Goal: Task Accomplishment & Management: Manage account settings

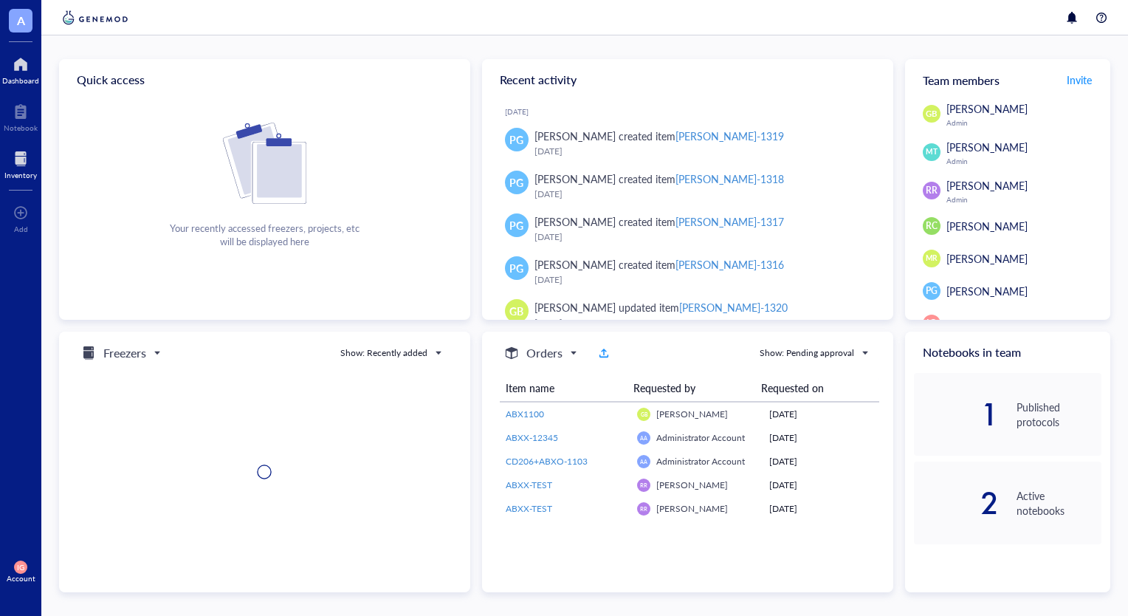
click at [21, 155] on div at bounding box center [20, 159] width 32 height 24
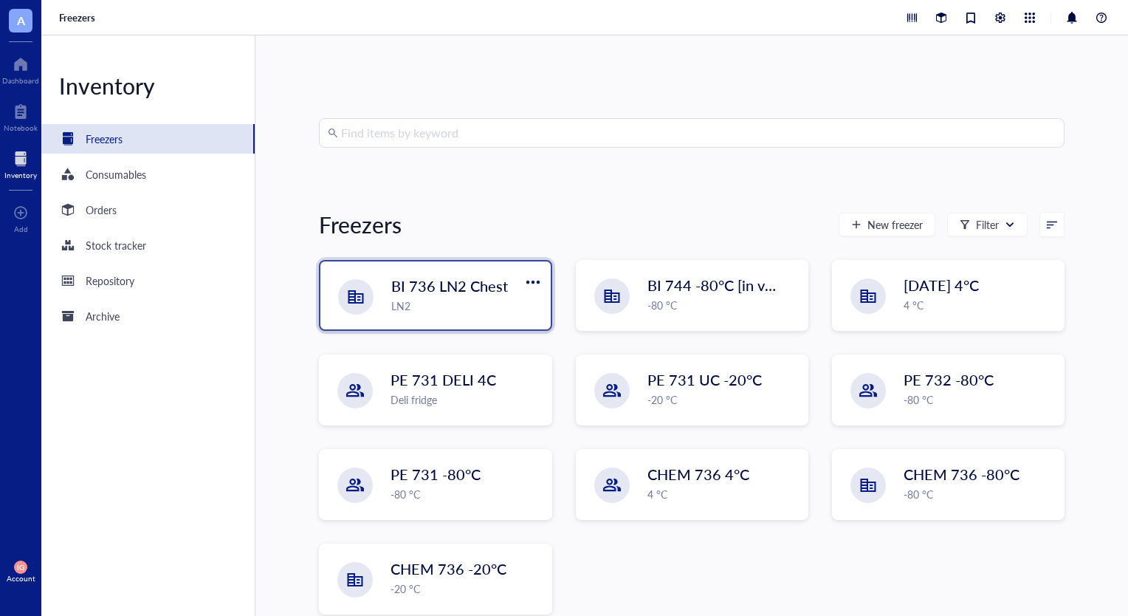
click at [476, 288] on span "BI 736 LN2 Chest" at bounding box center [449, 285] width 117 height 21
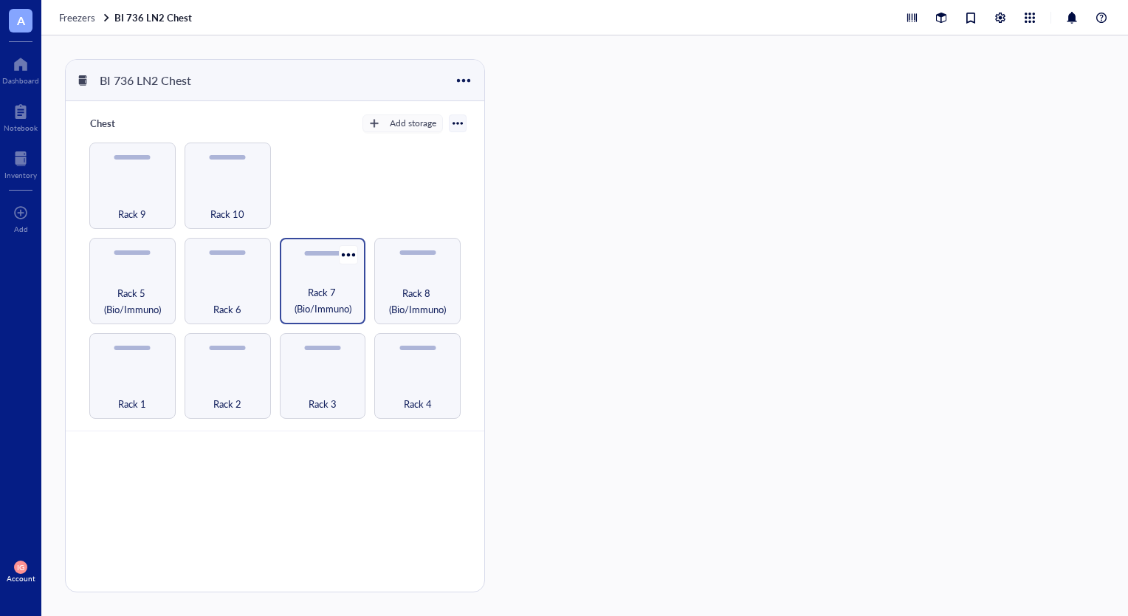
click at [329, 281] on div "Rack 7 (Bio/Immuno)" at bounding box center [323, 281] width 86 height 86
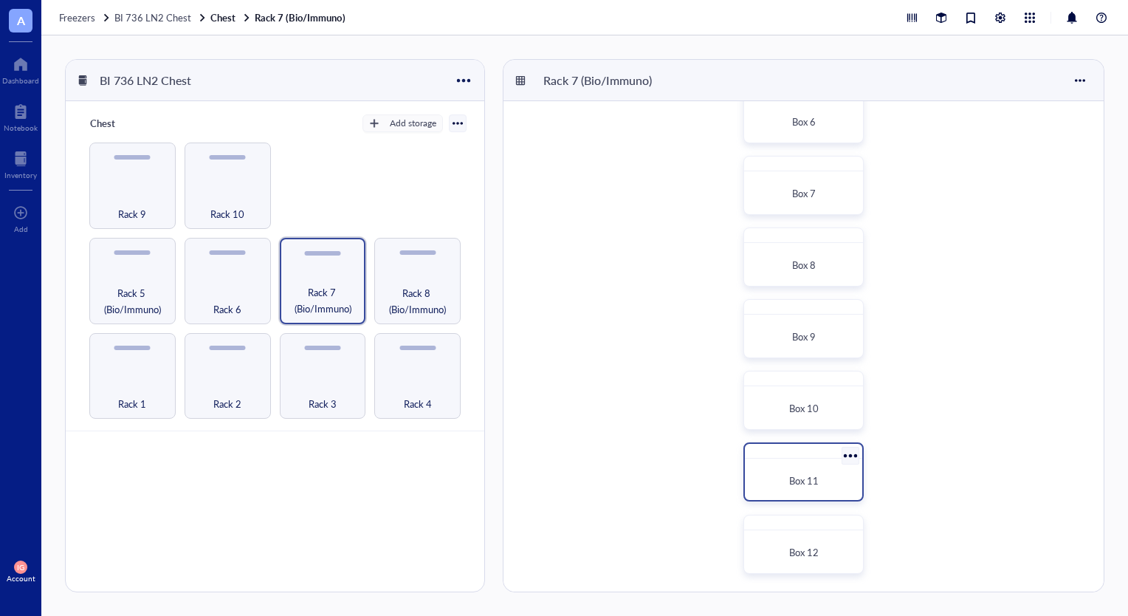
click at [801, 465] on div "Box 11" at bounding box center [803, 480] width 105 height 32
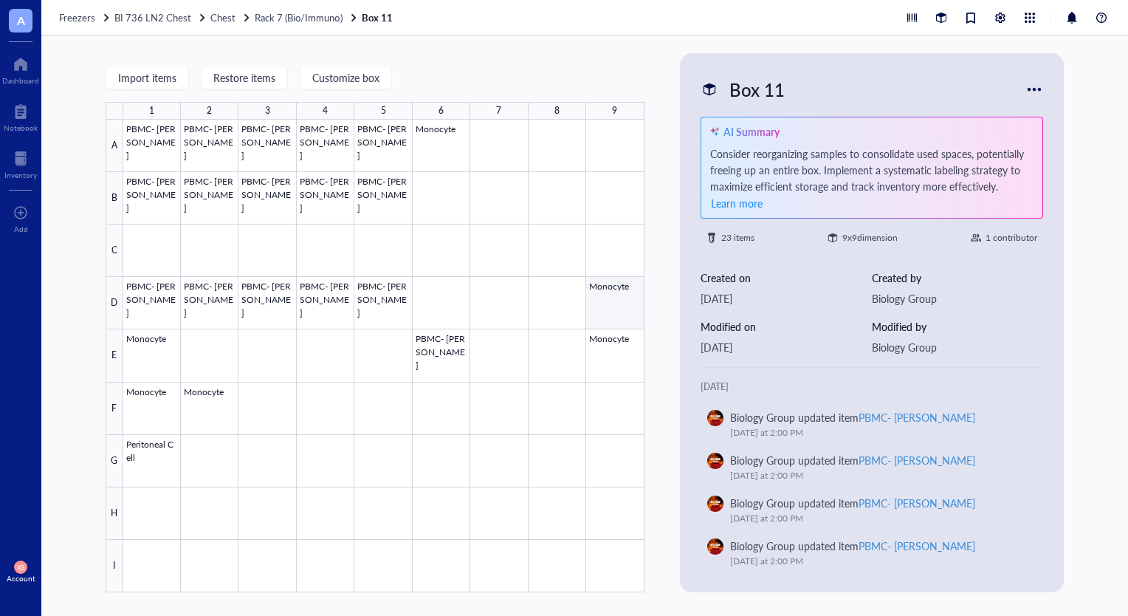
click at [617, 301] on div at bounding box center [383, 356] width 521 height 473
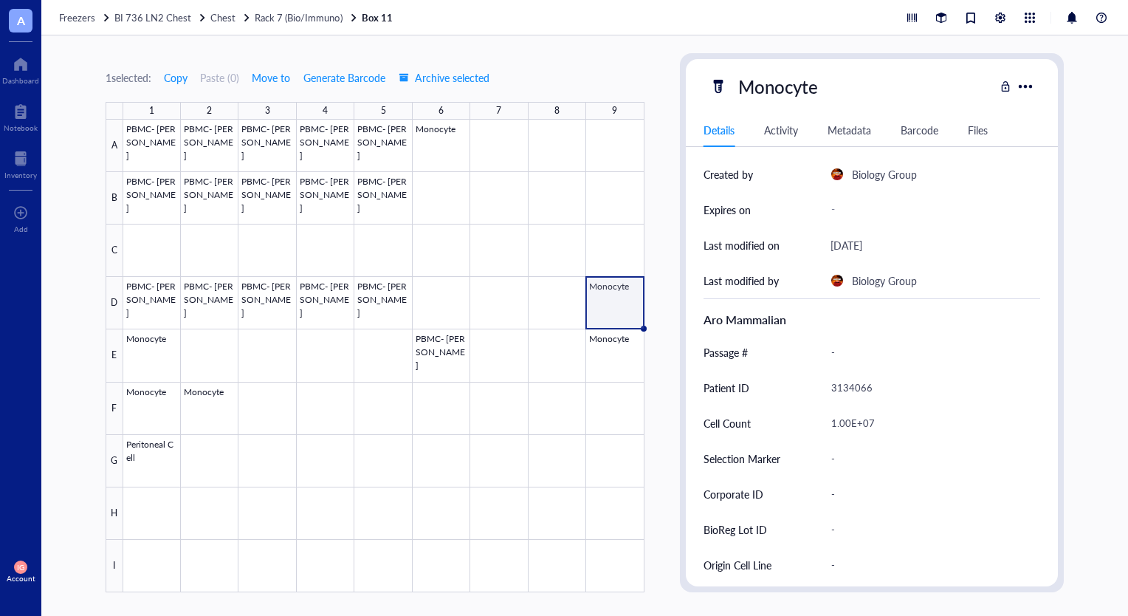
scroll to position [295, 0]
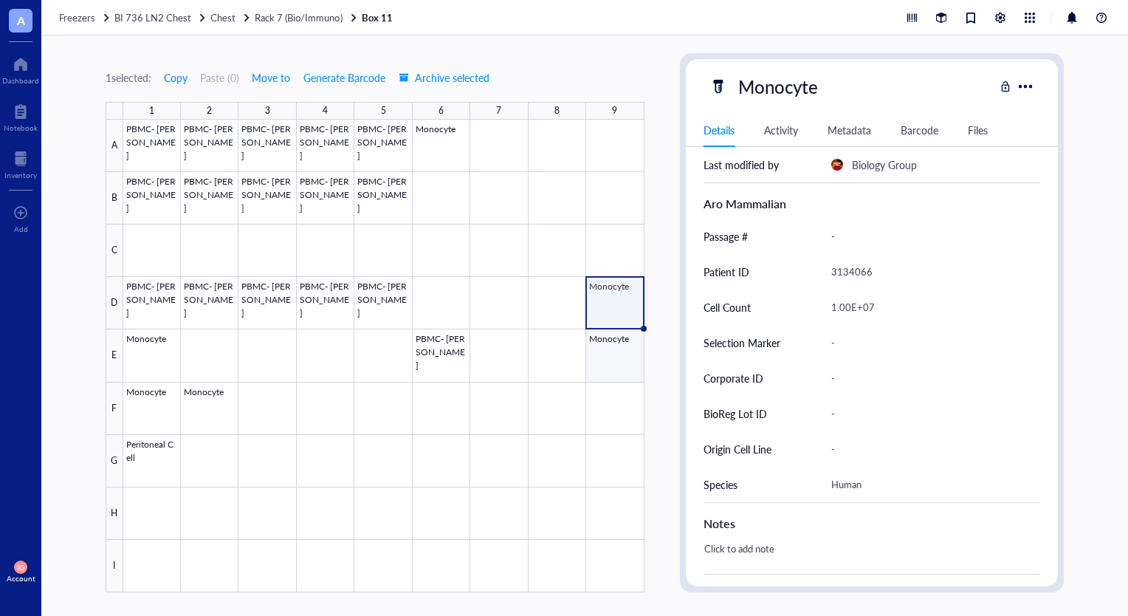
click at [616, 343] on div at bounding box center [383, 356] width 521 height 473
click at [156, 368] on div at bounding box center [383, 356] width 521 height 473
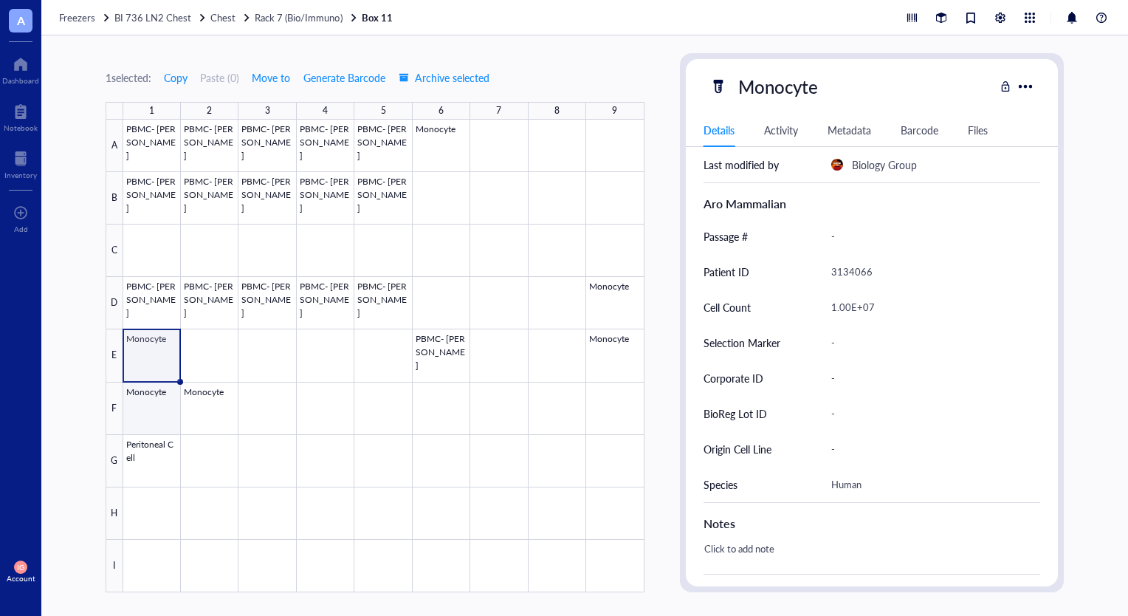
click at [156, 403] on div at bounding box center [383, 356] width 521 height 473
click at [195, 399] on div at bounding box center [383, 356] width 521 height 473
click at [165, 399] on div at bounding box center [383, 356] width 521 height 473
click at [157, 359] on div at bounding box center [383, 356] width 521 height 473
click at [156, 394] on div at bounding box center [383, 356] width 521 height 473
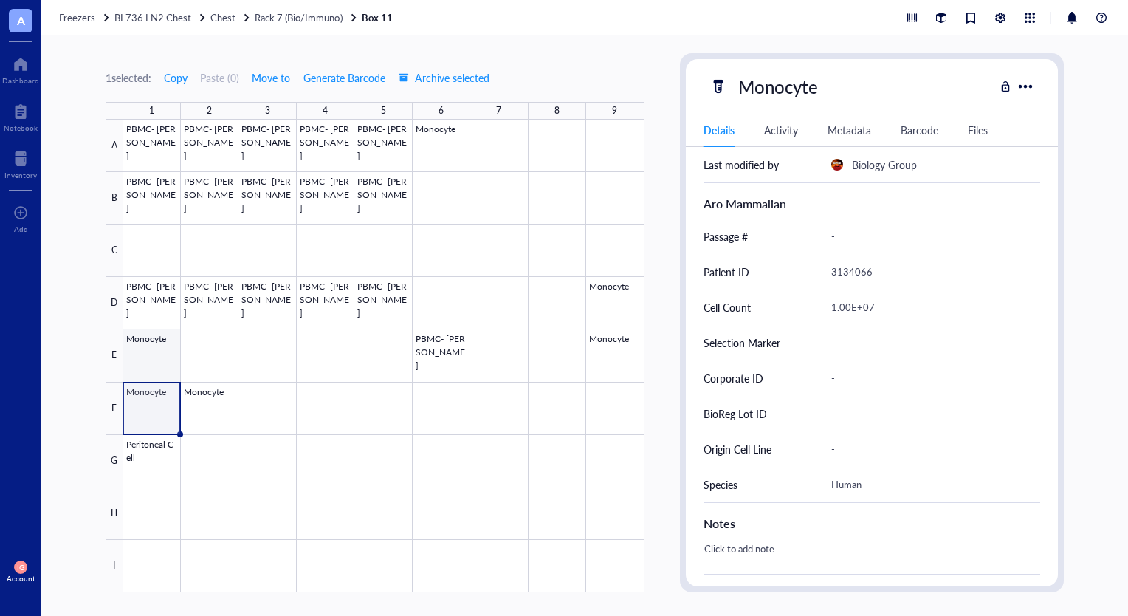
click at [158, 357] on div at bounding box center [383, 356] width 521 height 473
click at [617, 315] on div at bounding box center [383, 356] width 521 height 473
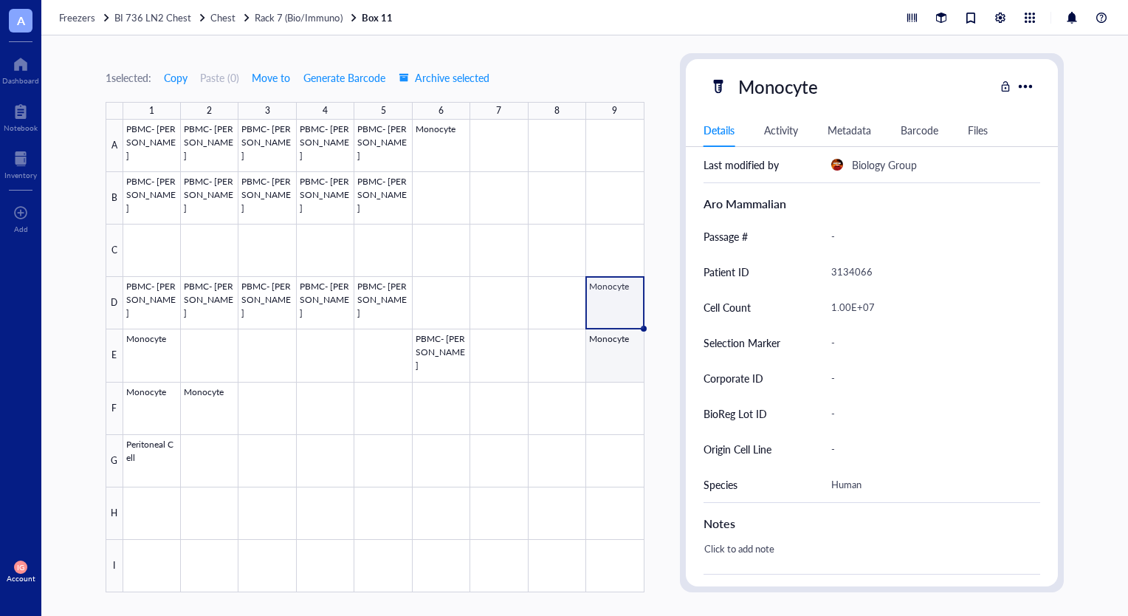
click at [610, 337] on div at bounding box center [383, 356] width 521 height 473
click at [604, 315] on div at bounding box center [383, 356] width 521 height 473
click at [608, 347] on div at bounding box center [383, 356] width 521 height 473
click at [619, 301] on div at bounding box center [383, 356] width 521 height 473
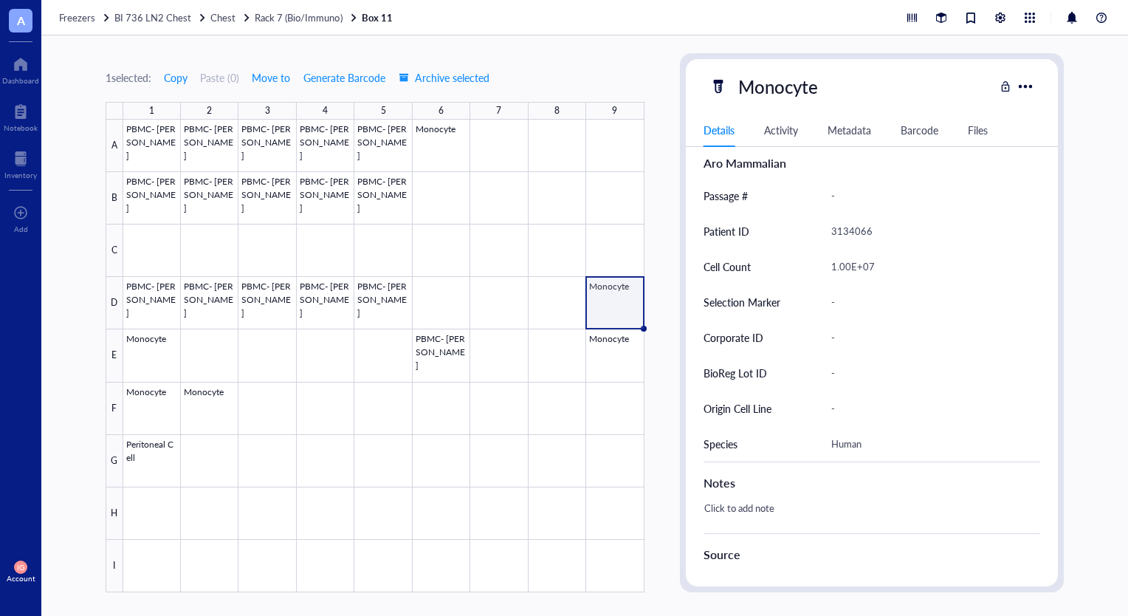
scroll to position [247, 0]
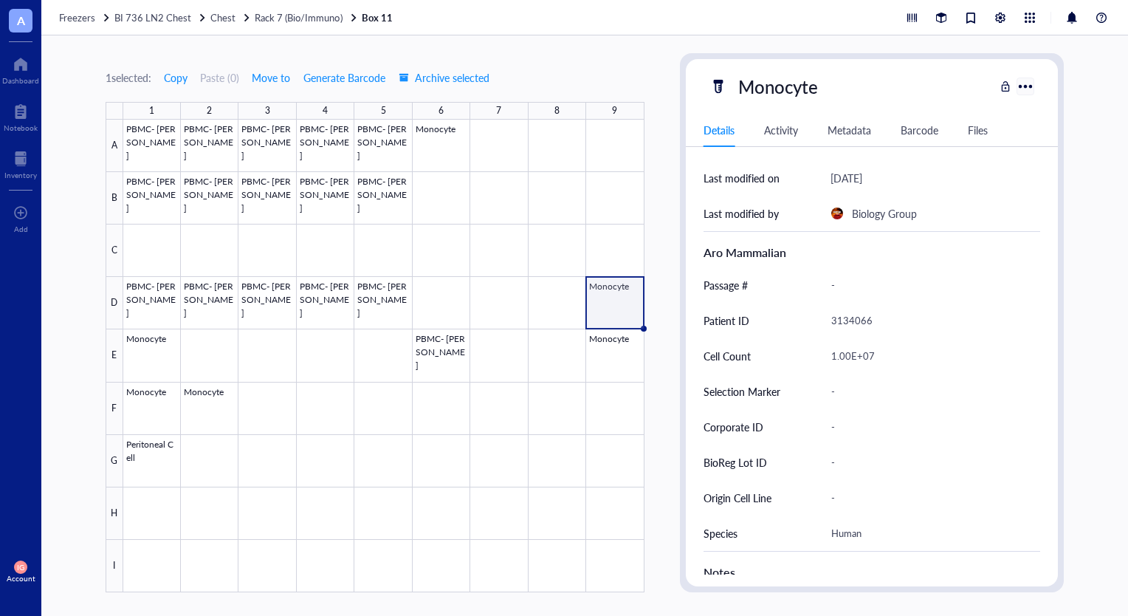
click at [1029, 90] on div at bounding box center [1025, 85] width 21 height 21
click at [959, 75] on div "Monocyte" at bounding box center [853, 86] width 286 height 31
click at [613, 353] on div at bounding box center [383, 356] width 521 height 473
click at [617, 290] on div at bounding box center [383, 356] width 521 height 473
click at [145, 408] on div at bounding box center [383, 356] width 521 height 473
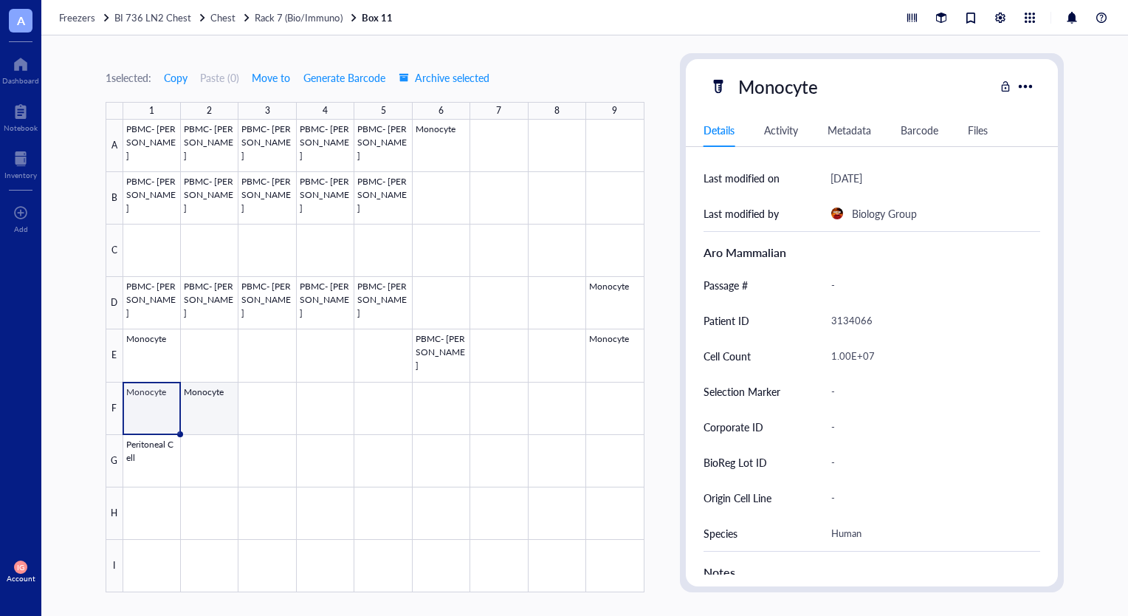
click at [221, 405] on div at bounding box center [383, 356] width 521 height 473
click at [163, 410] on div at bounding box center [383, 356] width 521 height 473
click at [161, 356] on div at bounding box center [383, 356] width 521 height 473
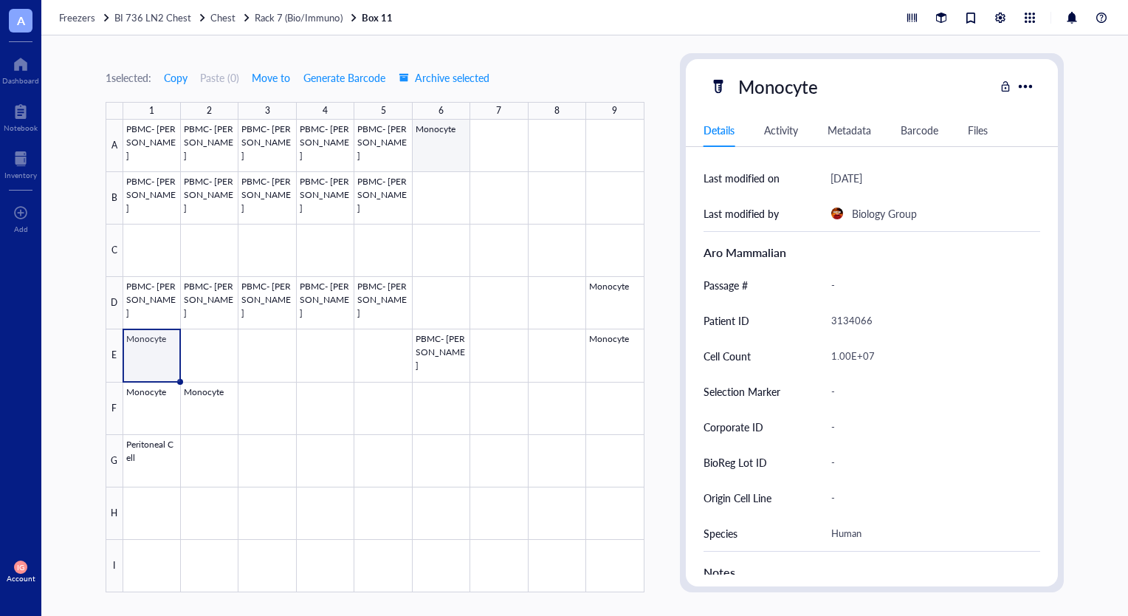
click at [436, 151] on div at bounding box center [383, 356] width 521 height 473
click at [611, 297] on div at bounding box center [383, 356] width 521 height 473
click at [165, 357] on div at bounding box center [383, 356] width 521 height 473
click at [163, 397] on div at bounding box center [383, 356] width 521 height 473
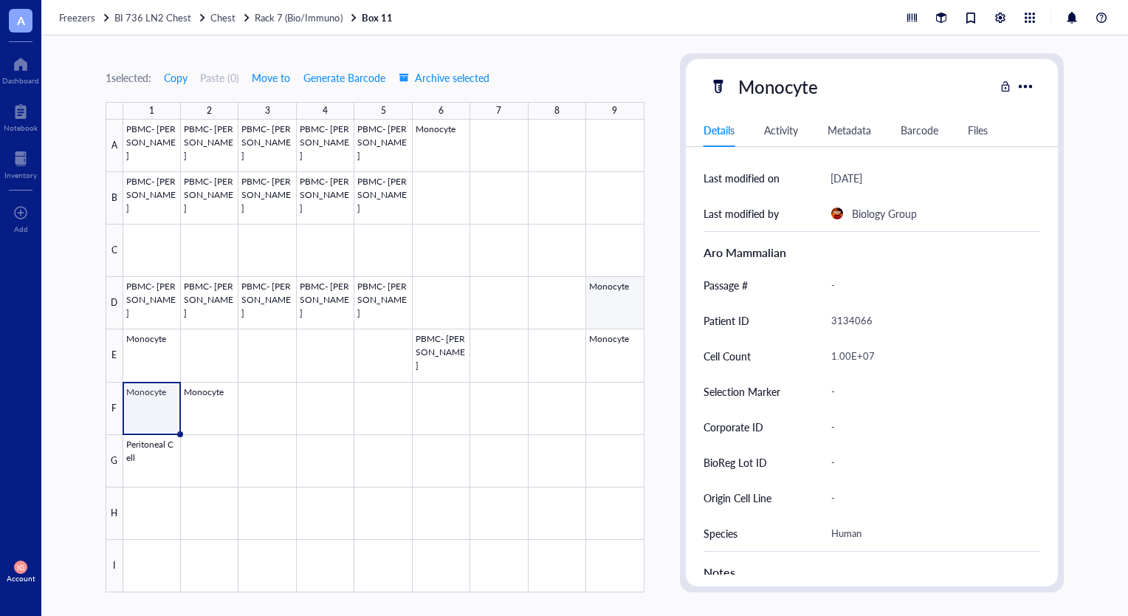
click at [603, 303] on div at bounding box center [383, 356] width 521 height 473
click at [603, 362] on div at bounding box center [383, 356] width 521 height 473
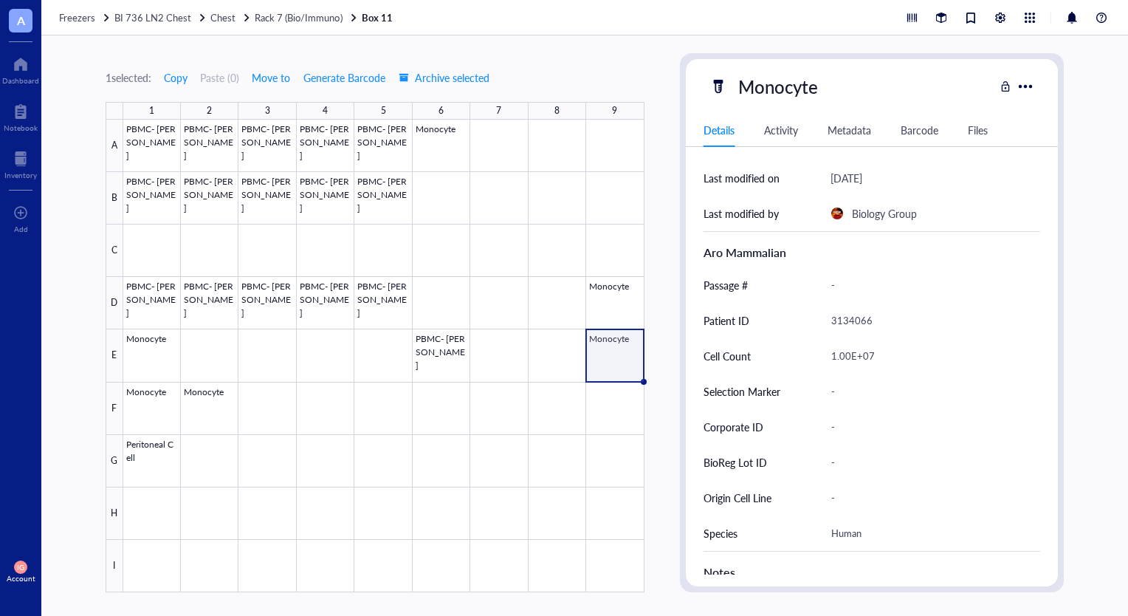
click at [786, 129] on div "Activity" at bounding box center [781, 130] width 34 height 16
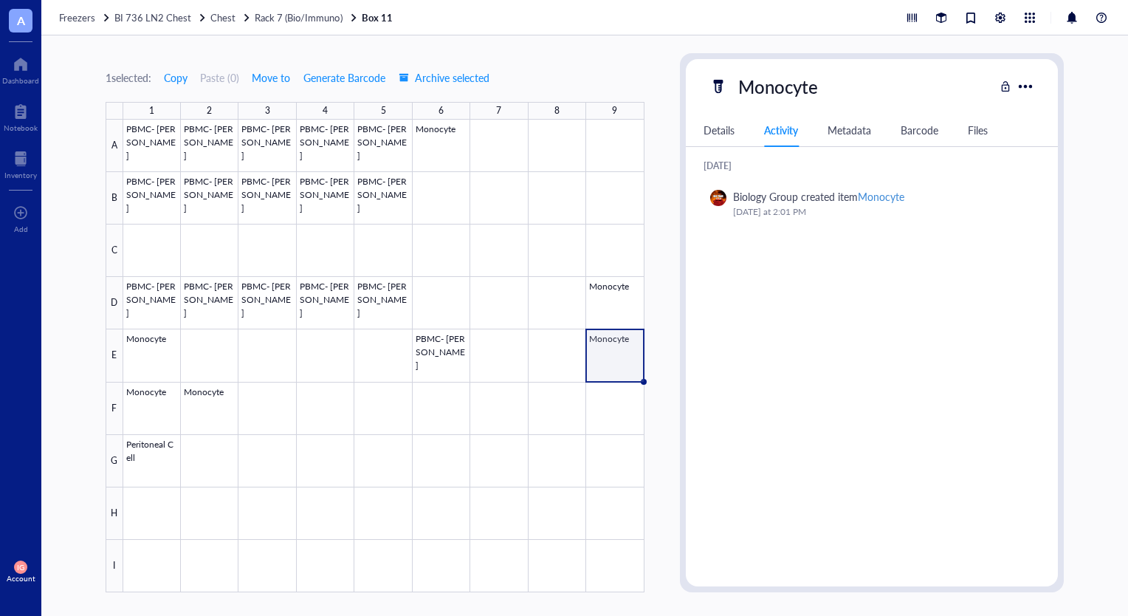
click at [738, 128] on div "Details Activity Metadata Barcode Files" at bounding box center [872, 130] width 373 height 33
click at [723, 128] on div "Details" at bounding box center [719, 130] width 31 height 16
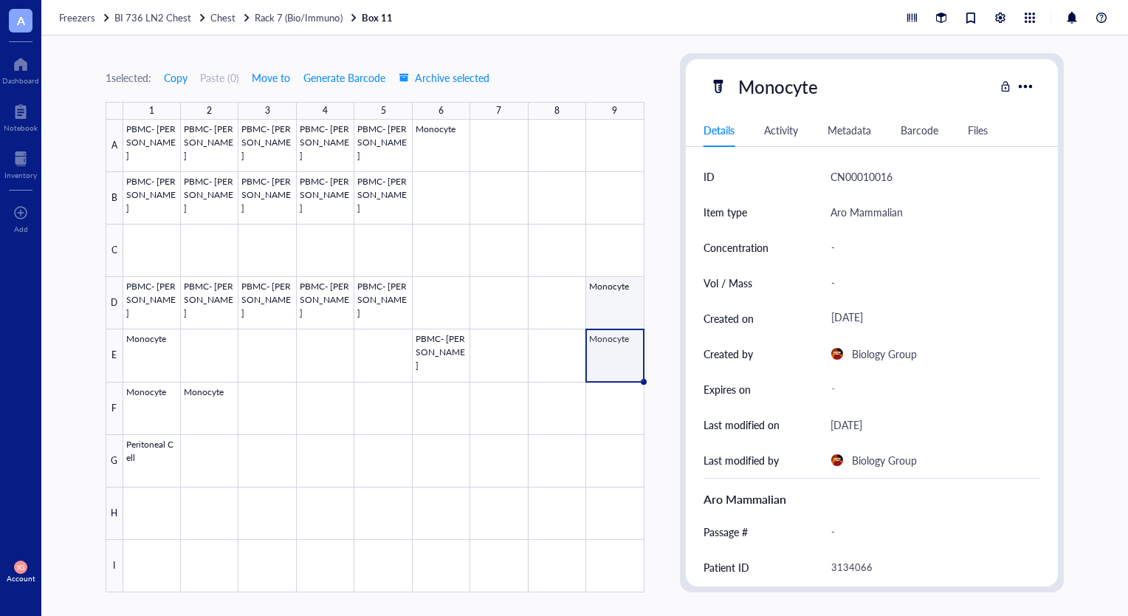
click at [617, 303] on div at bounding box center [383, 356] width 521 height 473
click at [972, 127] on div "Files" at bounding box center [978, 130] width 20 height 16
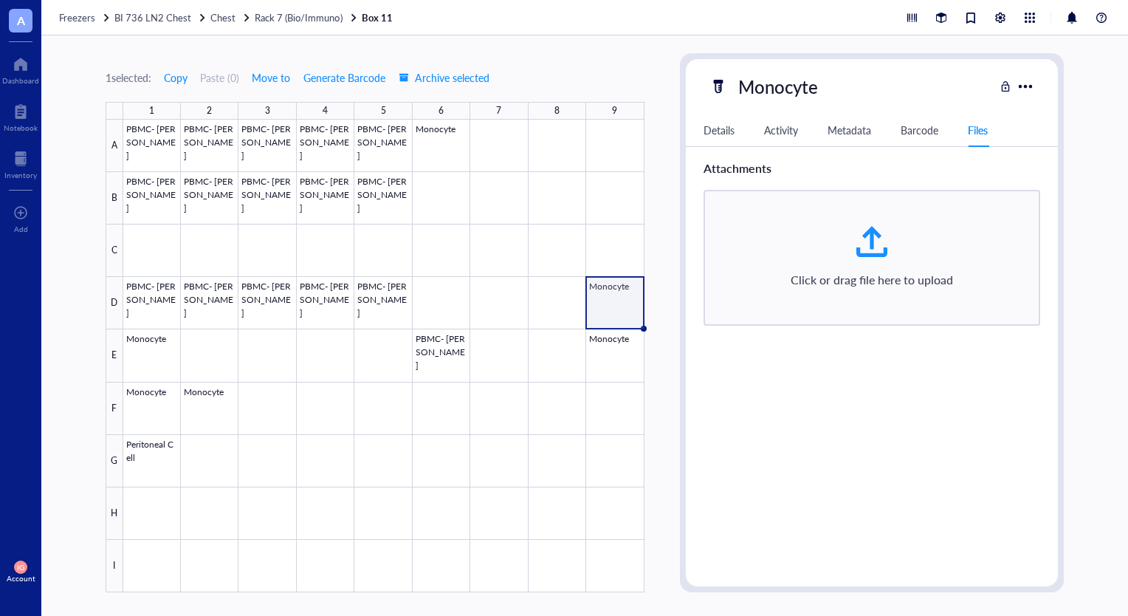
click at [622, 341] on div at bounding box center [383, 356] width 521 height 473
click at [617, 298] on div at bounding box center [383, 356] width 521 height 473
click at [1027, 84] on div at bounding box center [1025, 85] width 21 height 21
click at [1060, 78] on div "Monocyte Details Activity Metadata Barcode Files ID CN00010007 Item type Aro Ma…" at bounding box center [872, 322] width 385 height 539
click at [148, 363] on div at bounding box center [383, 356] width 521 height 473
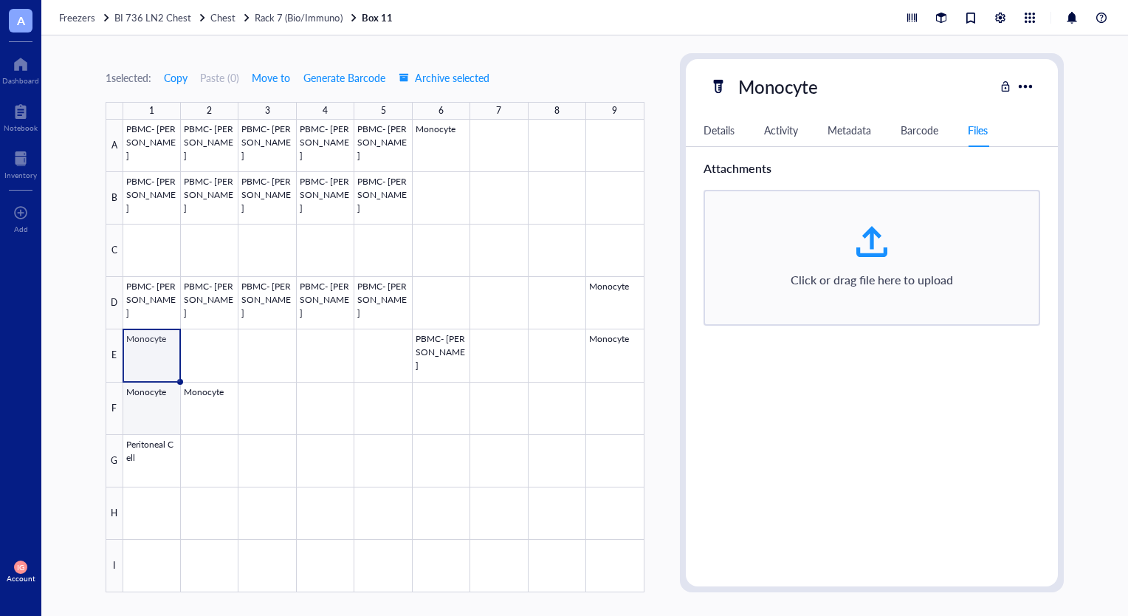
click at [141, 401] on div at bounding box center [383, 356] width 521 height 473
click at [696, 133] on div "Details Activity Metadata Barcode Files" at bounding box center [872, 130] width 373 height 33
click at [722, 133] on div "Details" at bounding box center [719, 130] width 31 height 16
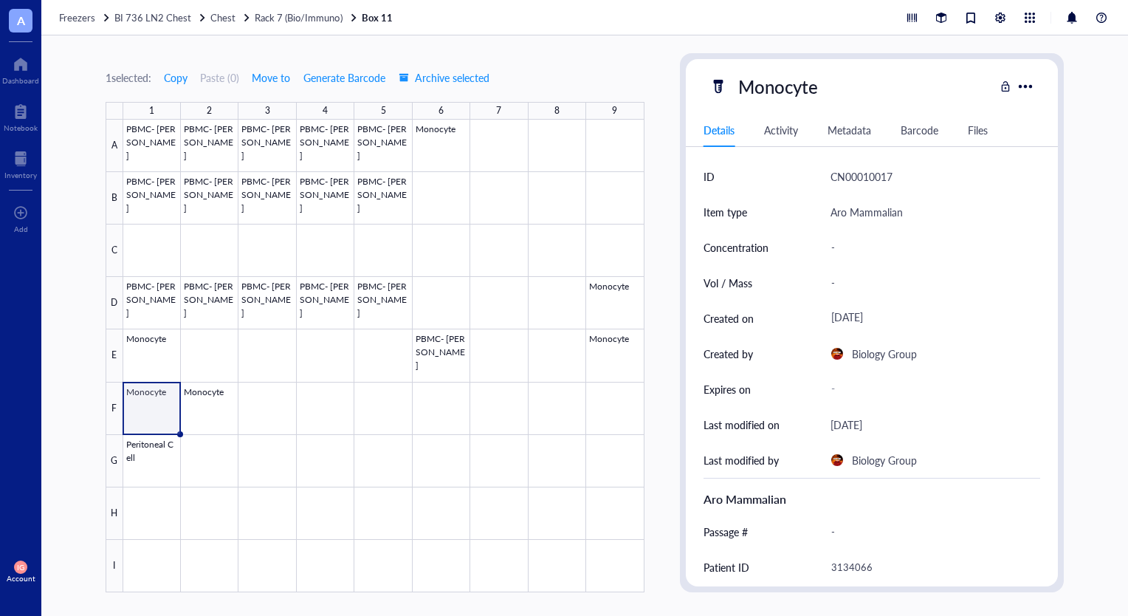
click at [155, 375] on div at bounding box center [383, 356] width 521 height 473
click at [156, 400] on div at bounding box center [383, 356] width 521 height 473
click at [161, 359] on div at bounding box center [383, 356] width 521 height 473
click at [1026, 87] on div at bounding box center [1025, 85] width 21 height 21
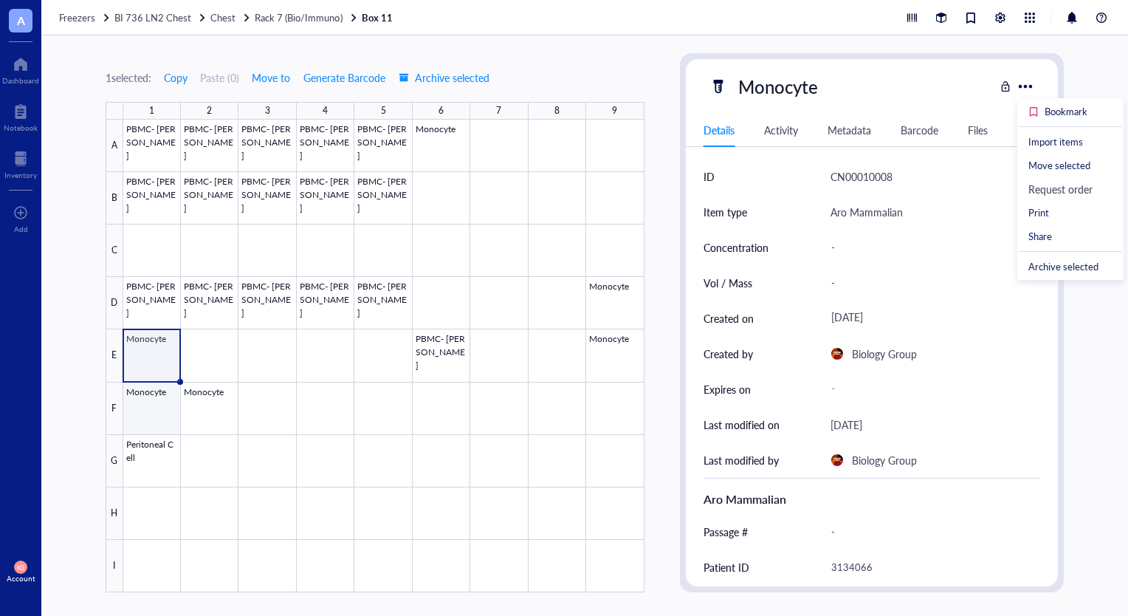
click at [151, 409] on div at bounding box center [383, 356] width 521 height 473
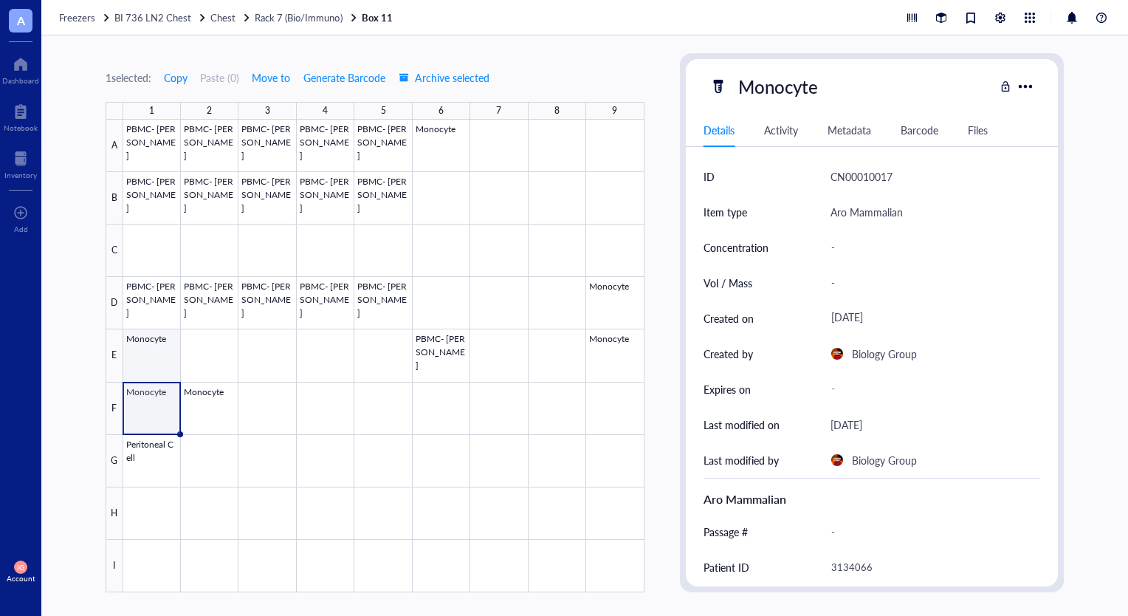
click at [159, 352] on div at bounding box center [383, 356] width 521 height 473
click at [148, 390] on div at bounding box center [383, 356] width 521 height 473
click at [151, 353] on div at bounding box center [383, 356] width 521 height 473
click at [1029, 86] on div at bounding box center [1025, 85] width 21 height 21
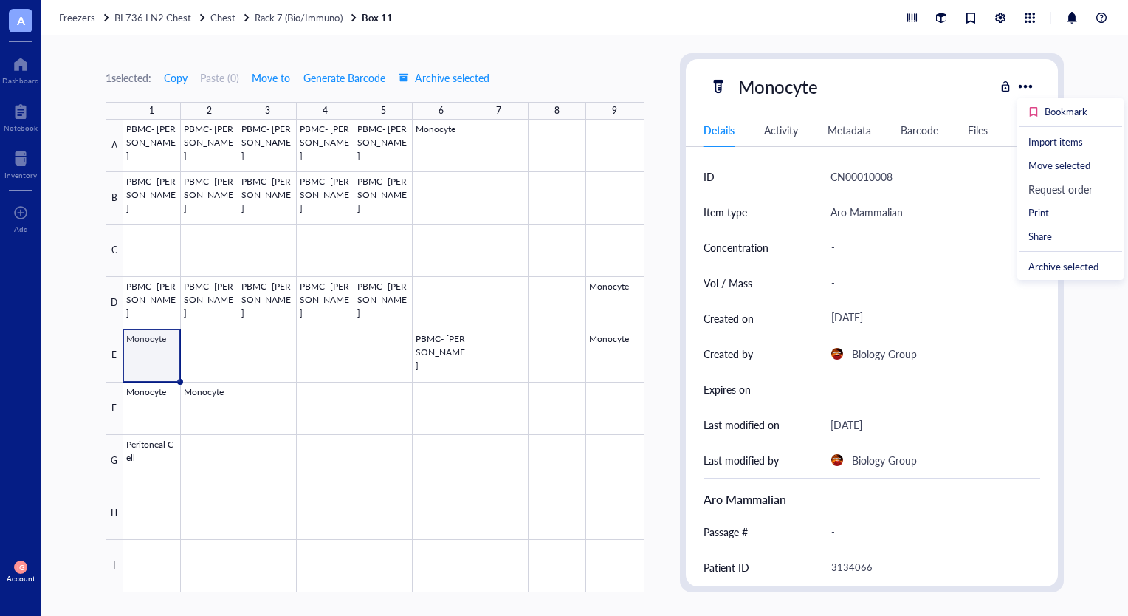
click at [942, 247] on div "-" at bounding box center [930, 247] width 210 height 31
click at [921, 201] on div "Aro Mammalian" at bounding box center [936, 211] width 210 height 35
click at [894, 181] on div "CN00010008" at bounding box center [936, 176] width 210 height 35
click at [873, 170] on div "CN00010008" at bounding box center [862, 177] width 62 height 18
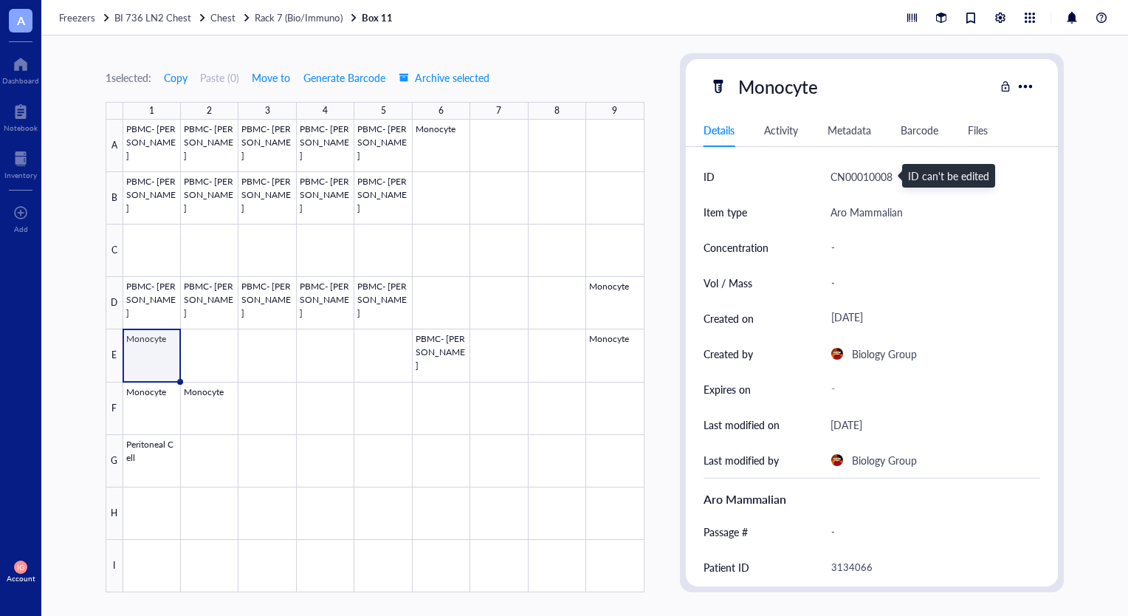
click at [171, 351] on div at bounding box center [383, 356] width 521 height 473
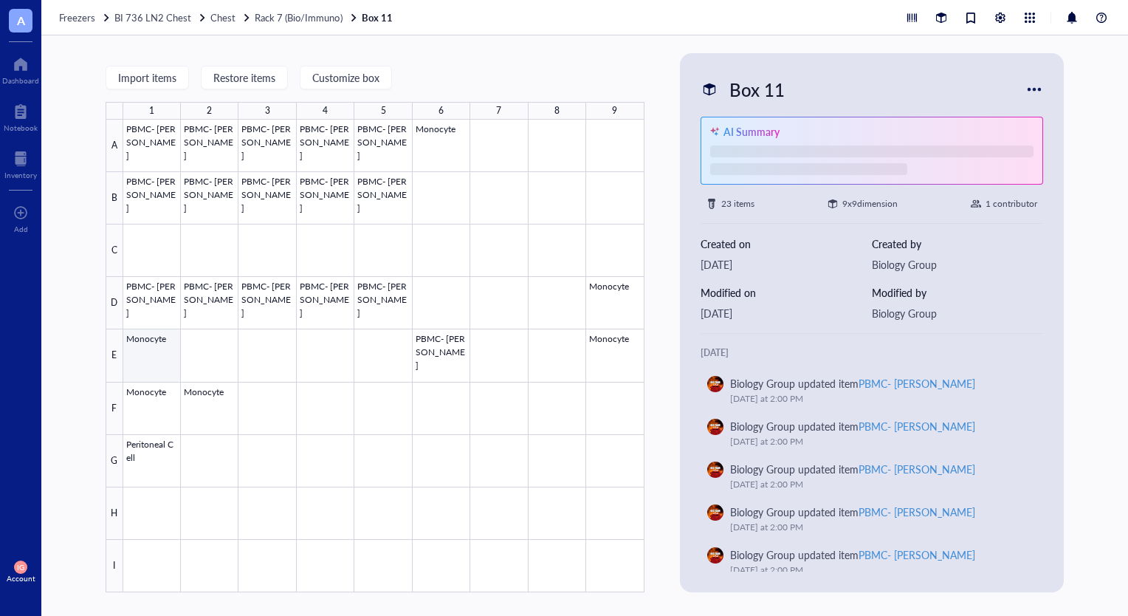
click at [151, 353] on div at bounding box center [383, 356] width 521 height 473
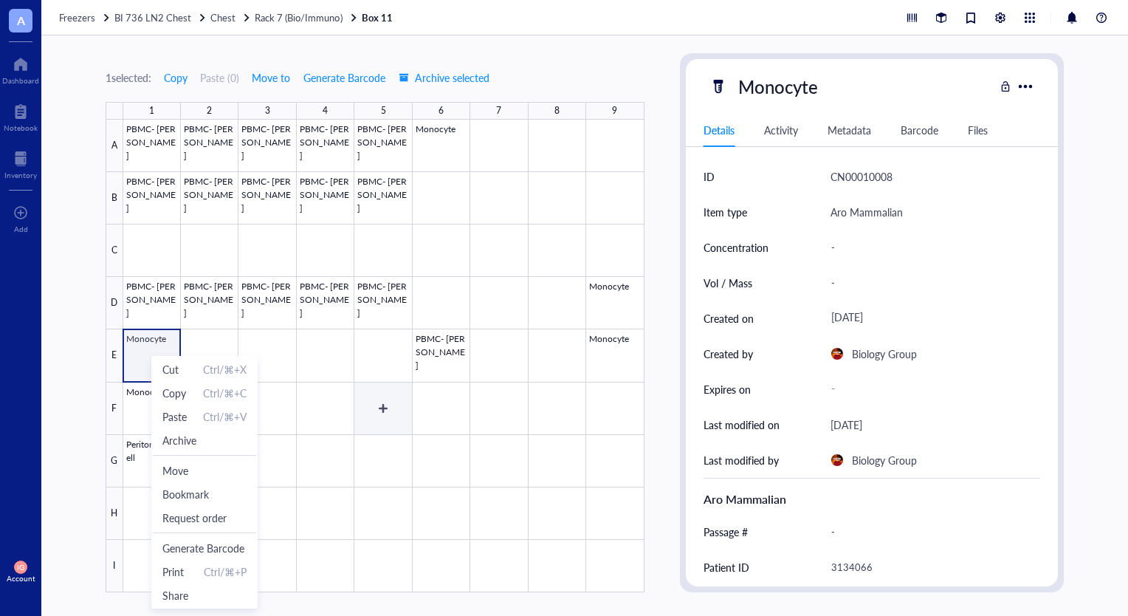
click at [361, 414] on div at bounding box center [383, 356] width 521 height 473
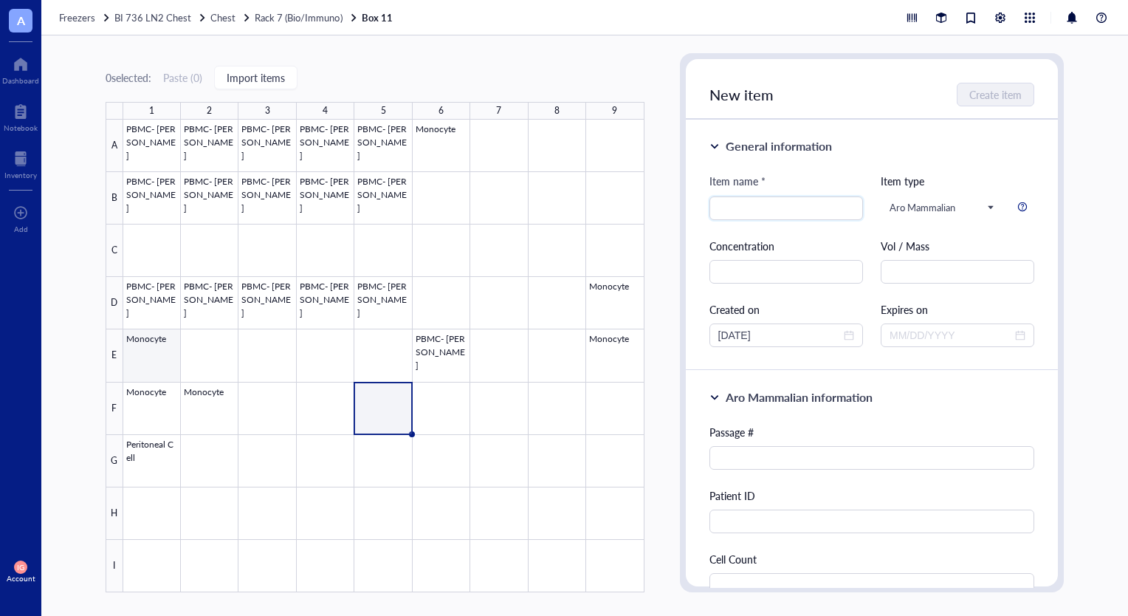
click at [159, 354] on div at bounding box center [383, 356] width 521 height 473
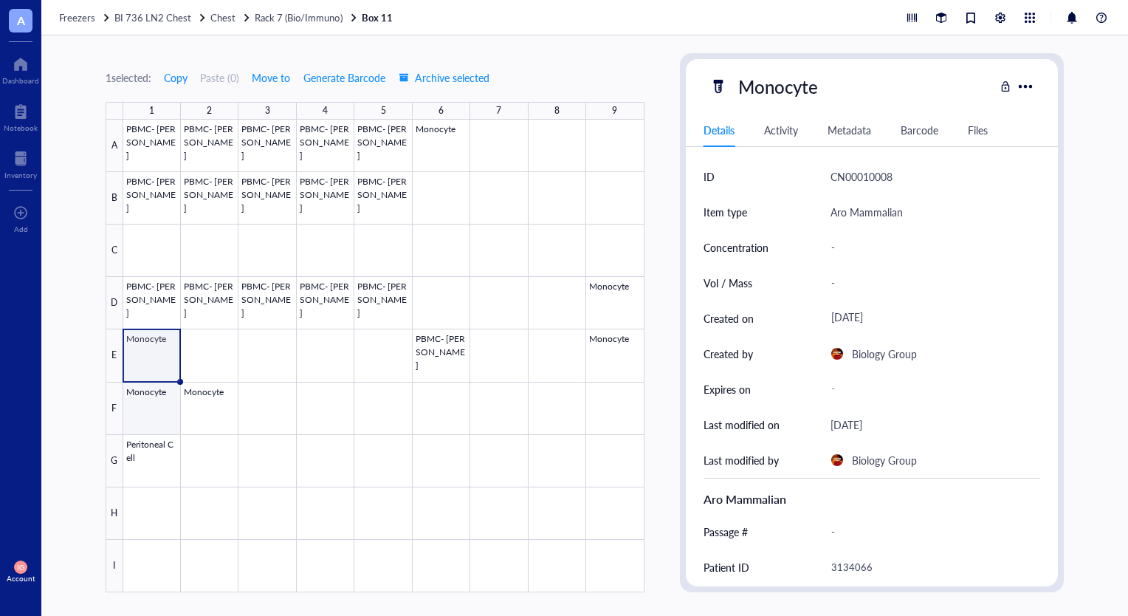
click at [148, 402] on div at bounding box center [383, 356] width 521 height 473
click at [154, 362] on div at bounding box center [383, 356] width 521 height 473
click at [147, 407] on div at bounding box center [383, 356] width 521 height 473
click at [158, 357] on div at bounding box center [383, 356] width 521 height 473
click at [156, 398] on div at bounding box center [383, 356] width 521 height 473
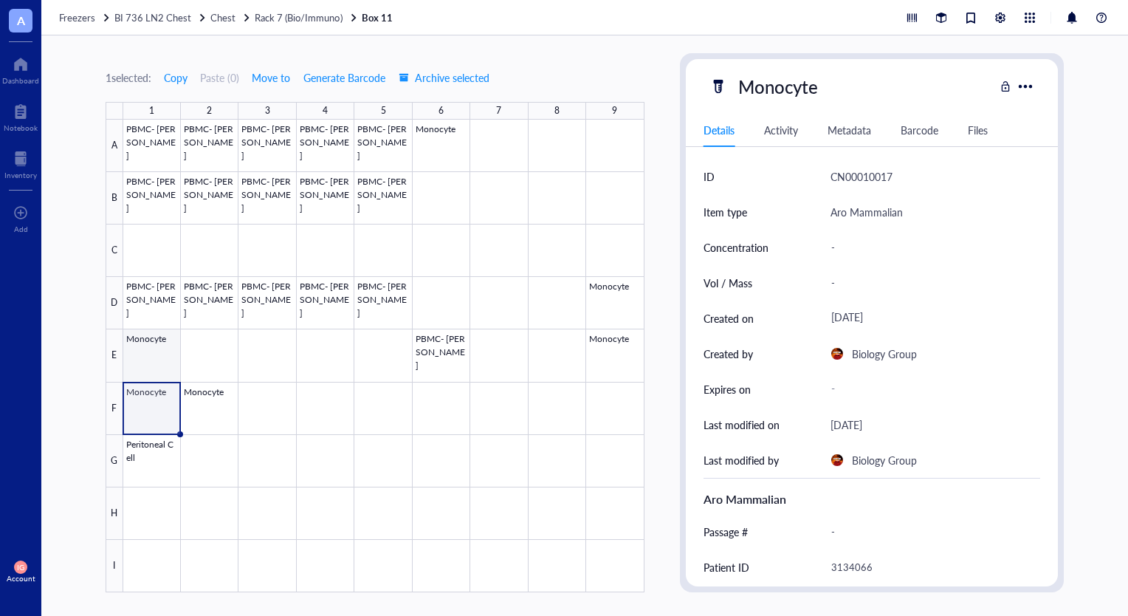
click at [157, 362] on div at bounding box center [383, 356] width 521 height 473
click at [205, 405] on div at bounding box center [383, 356] width 521 height 473
click at [168, 406] on div at bounding box center [383, 356] width 521 height 473
click at [199, 405] on div at bounding box center [383, 356] width 521 height 473
click at [156, 411] on div at bounding box center [383, 356] width 521 height 473
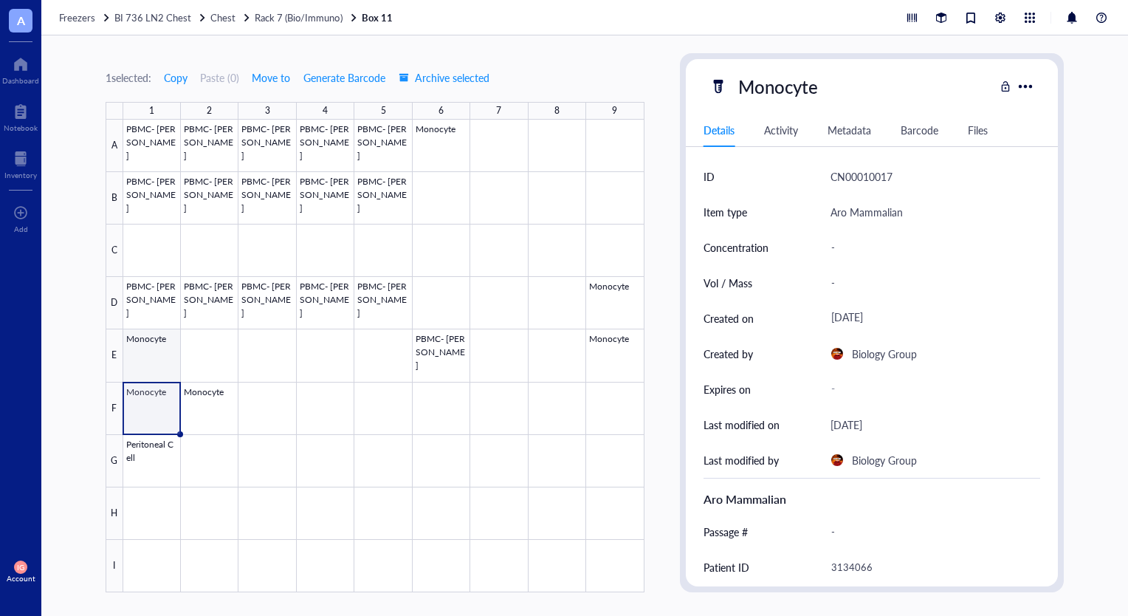
click at [152, 354] on div at bounding box center [383, 356] width 521 height 473
click at [156, 393] on div at bounding box center [383, 356] width 521 height 473
click at [156, 354] on div at bounding box center [383, 356] width 521 height 473
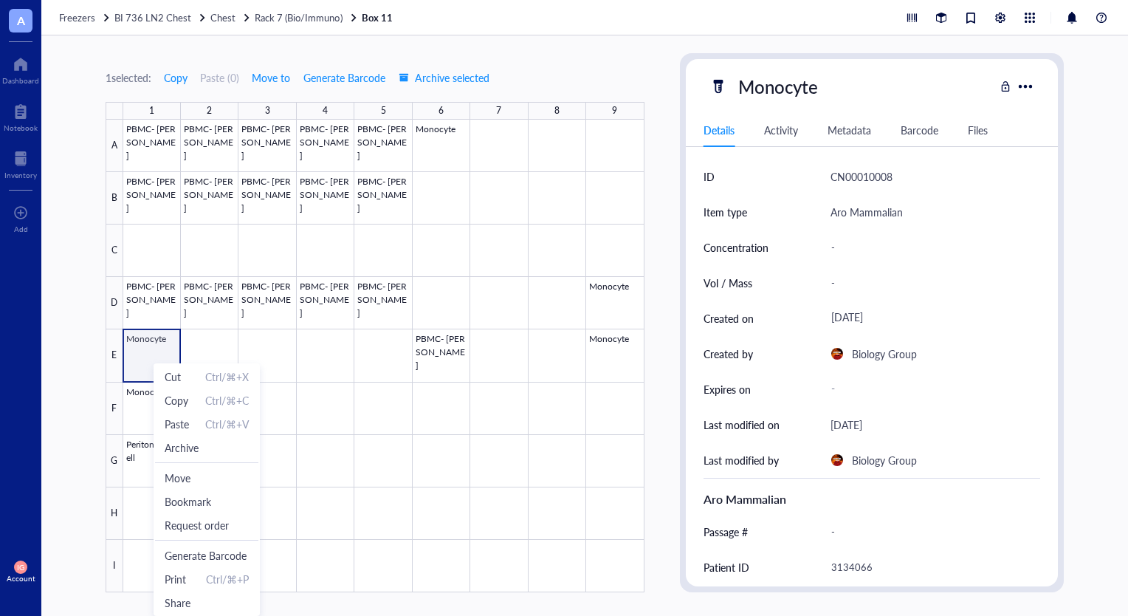
click at [157, 353] on div at bounding box center [383, 356] width 521 height 473
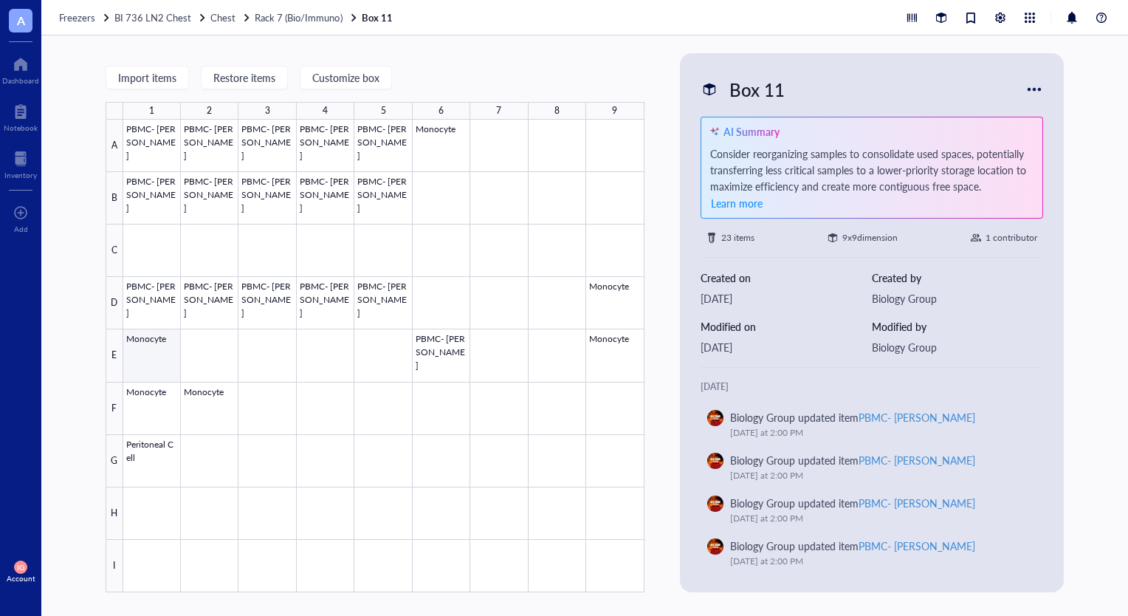
click at [157, 359] on div at bounding box center [383, 356] width 521 height 473
click at [144, 410] on div at bounding box center [383, 356] width 521 height 473
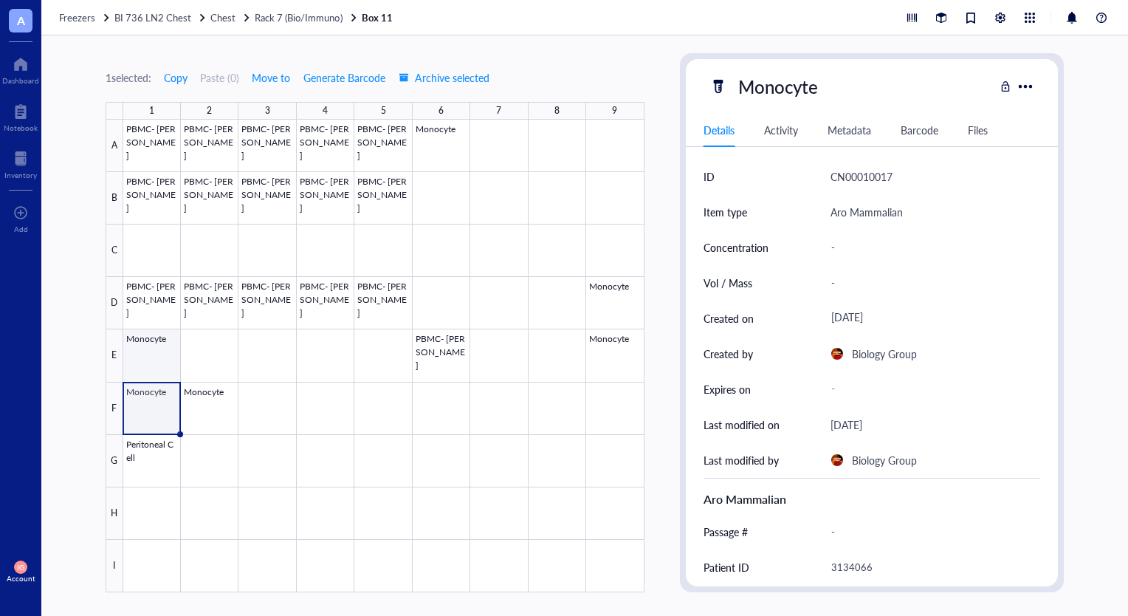
click at [151, 353] on div at bounding box center [383, 356] width 521 height 473
click at [1029, 85] on div at bounding box center [1025, 85] width 21 height 21
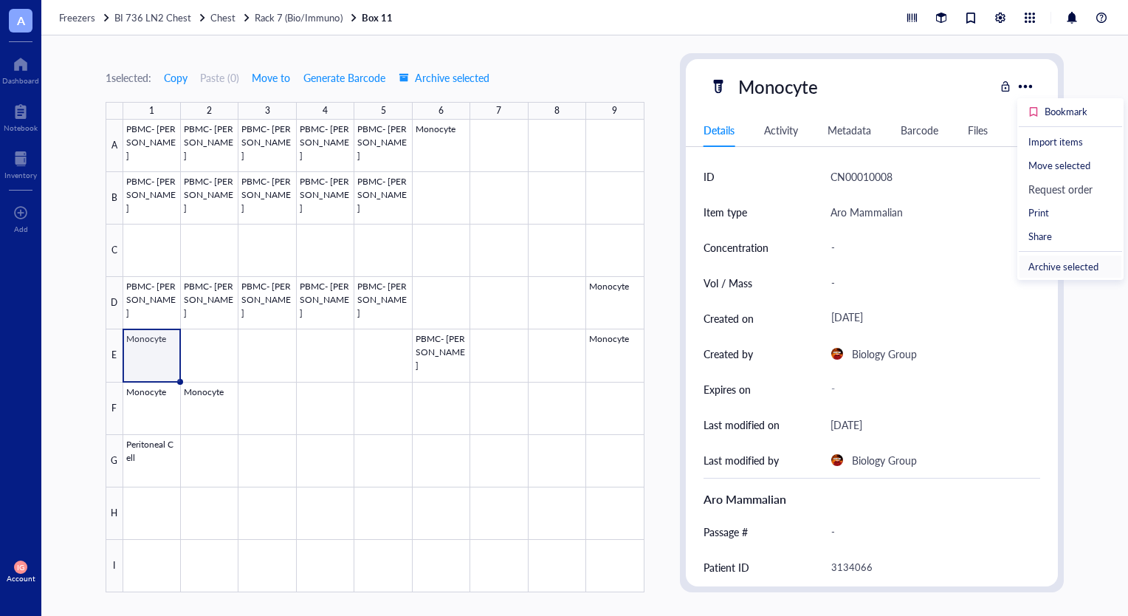
click at [1065, 262] on div "Archive selected" at bounding box center [1064, 266] width 70 height 13
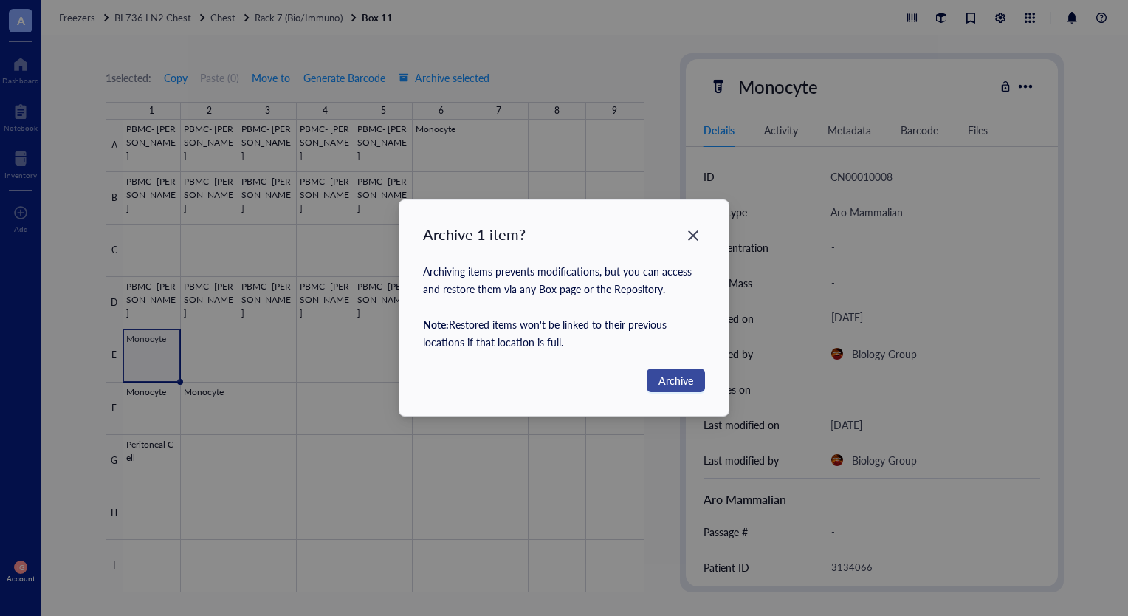
click at [685, 384] on span "Archive" at bounding box center [676, 380] width 35 height 16
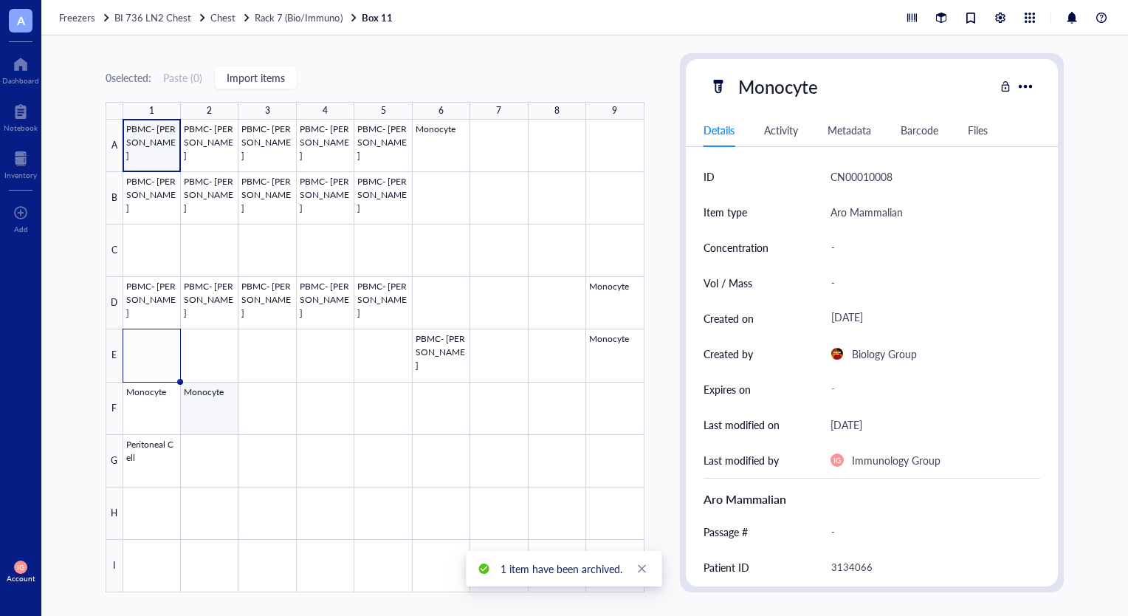
drag, startPoint x: 133, startPoint y: 392, endPoint x: 140, endPoint y: 395, distance: 8.0
click at [134, 392] on div at bounding box center [383, 356] width 521 height 473
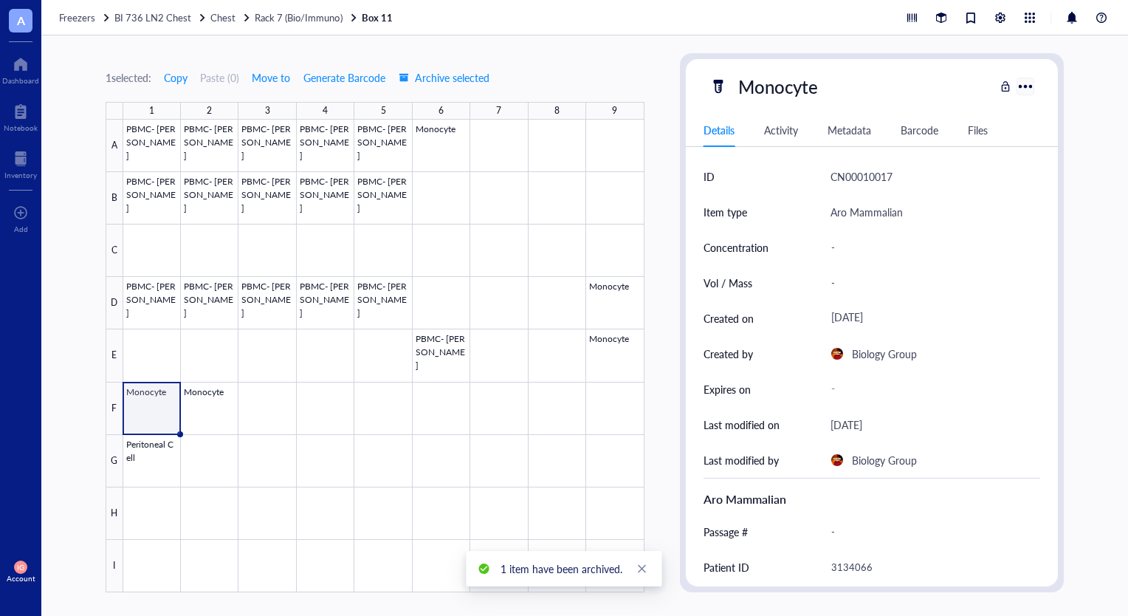
click at [1034, 88] on div at bounding box center [1025, 85] width 21 height 21
click at [1063, 265] on div "Archive selected" at bounding box center [1064, 266] width 70 height 13
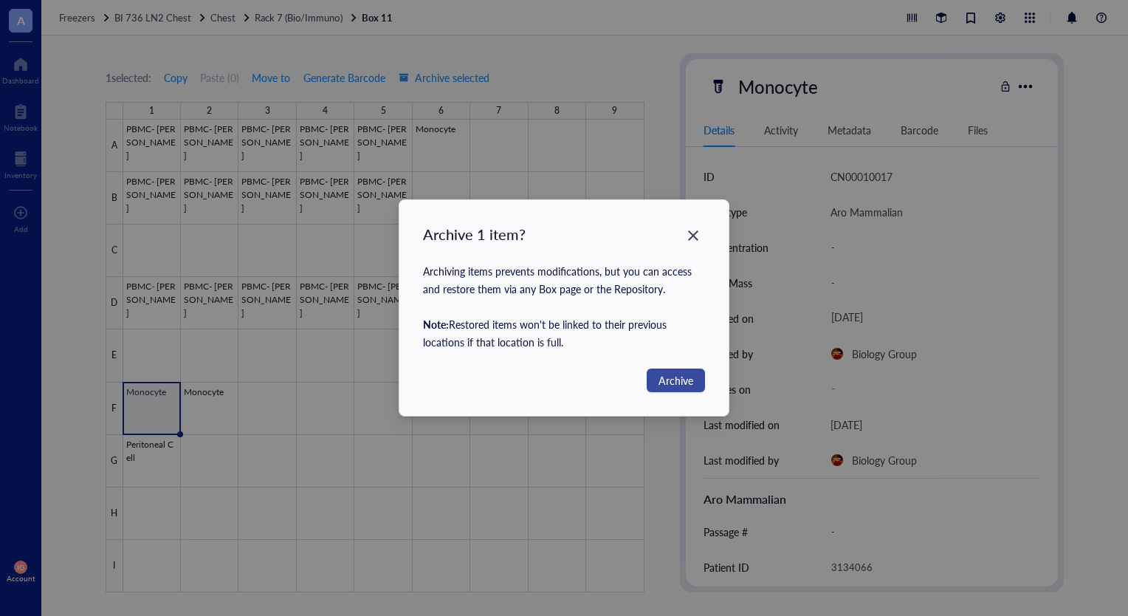
click at [685, 373] on span "Archive" at bounding box center [676, 380] width 35 height 16
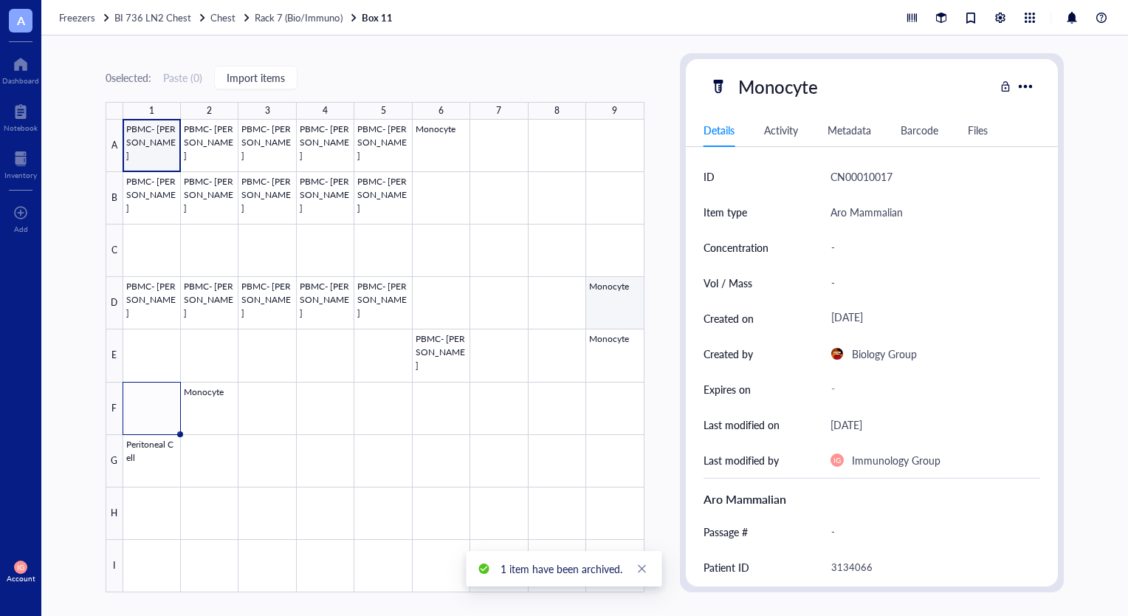
click at [617, 302] on div at bounding box center [383, 356] width 521 height 473
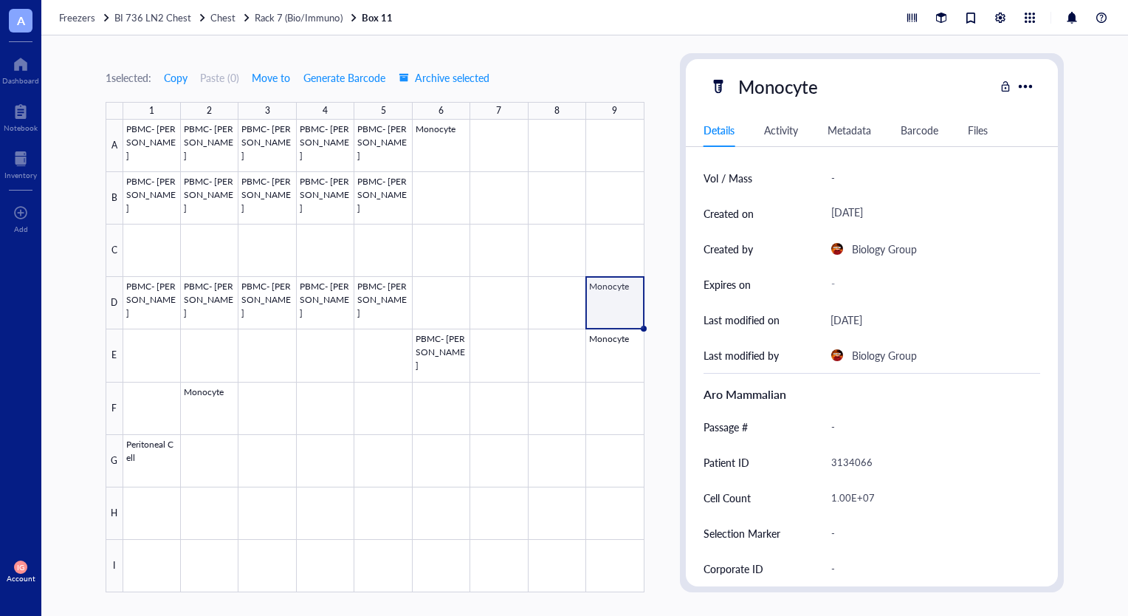
scroll to position [99, 0]
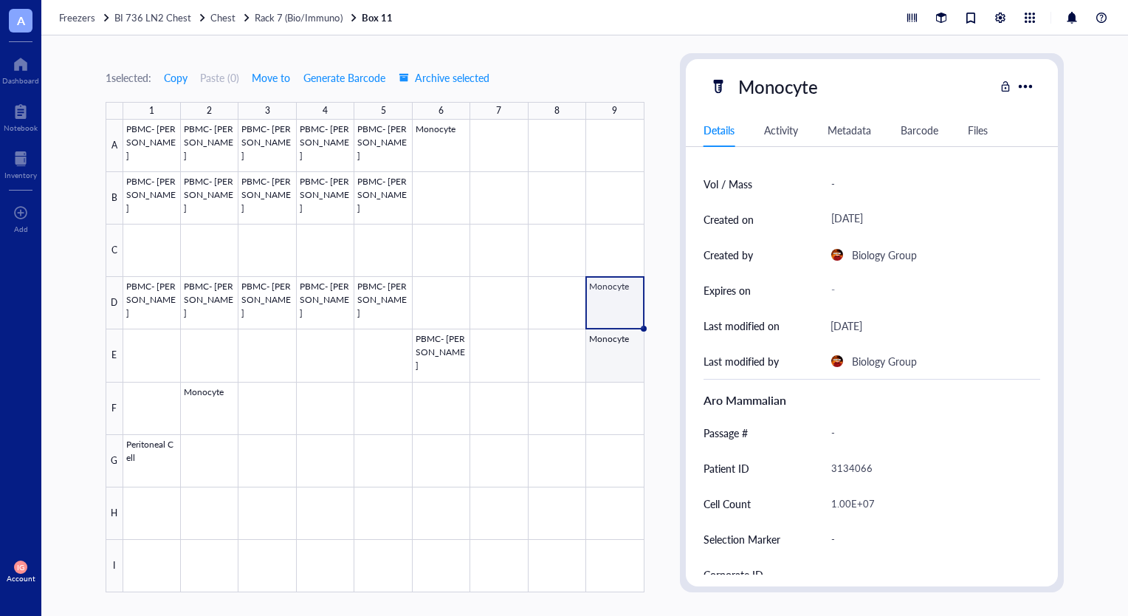
click at [620, 336] on div at bounding box center [383, 356] width 521 height 473
click at [625, 298] on div at bounding box center [383, 356] width 521 height 473
click at [804, 92] on div "Monocyte" at bounding box center [778, 86] width 93 height 31
type input "M"
type input "PBMC"
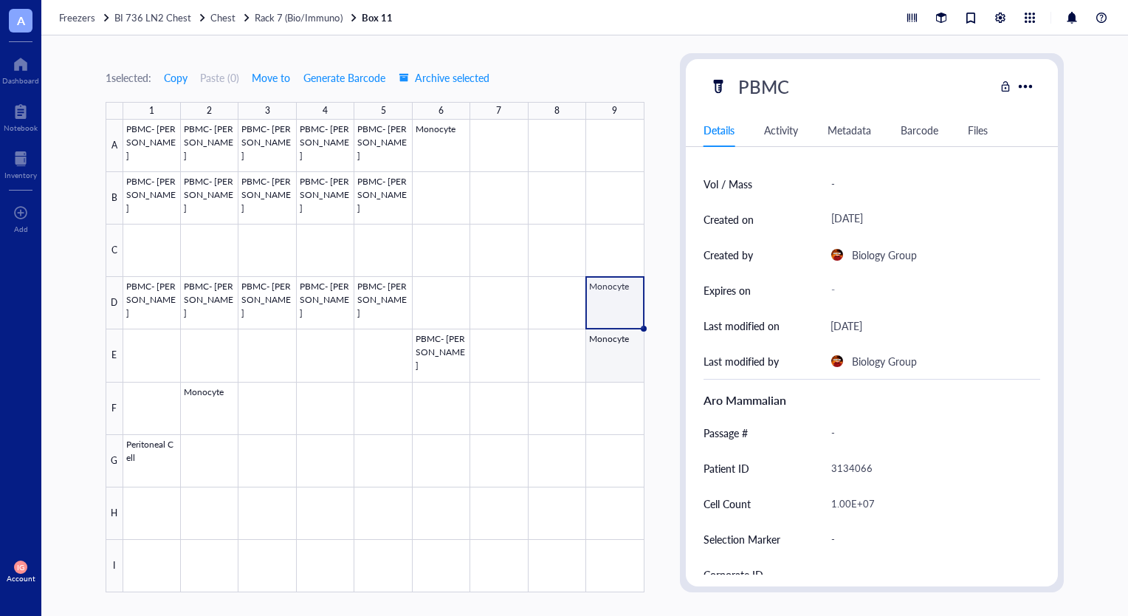
click at [619, 339] on div at bounding box center [383, 356] width 521 height 473
click at [628, 299] on div at bounding box center [383, 356] width 521 height 473
click at [605, 353] on div at bounding box center [383, 356] width 521 height 473
click at [616, 289] on div at bounding box center [383, 356] width 521 height 473
click at [800, 84] on div "Monocyte" at bounding box center [778, 86] width 93 height 31
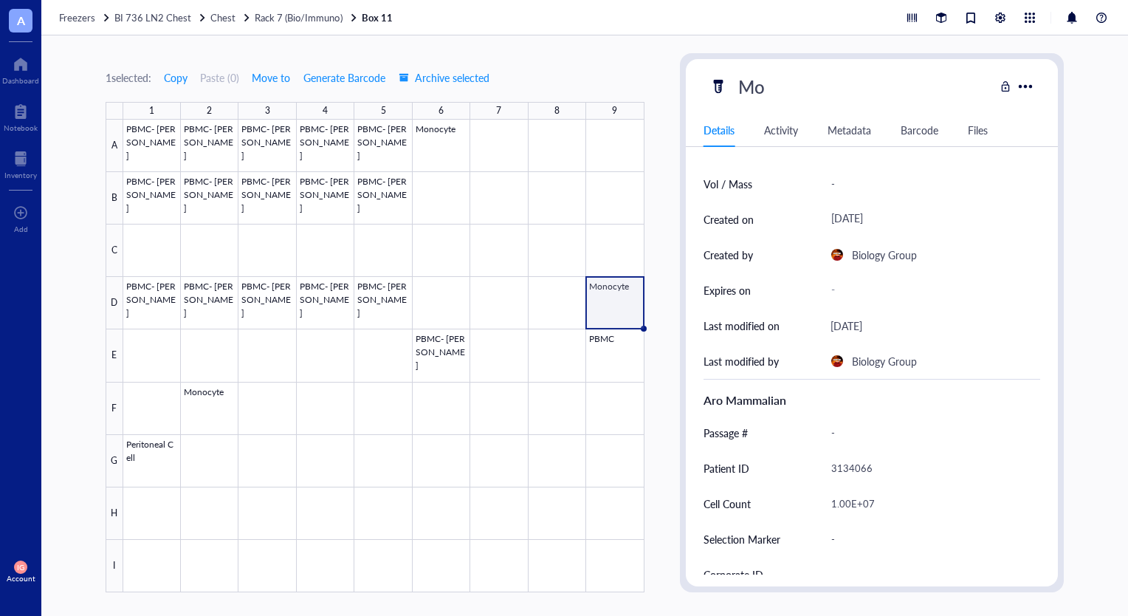
type input "M"
type input "PBMC"
click at [598, 356] on div at bounding box center [383, 356] width 521 height 473
click at [617, 304] on div at bounding box center [383, 356] width 521 height 473
click at [617, 356] on div at bounding box center [383, 356] width 521 height 473
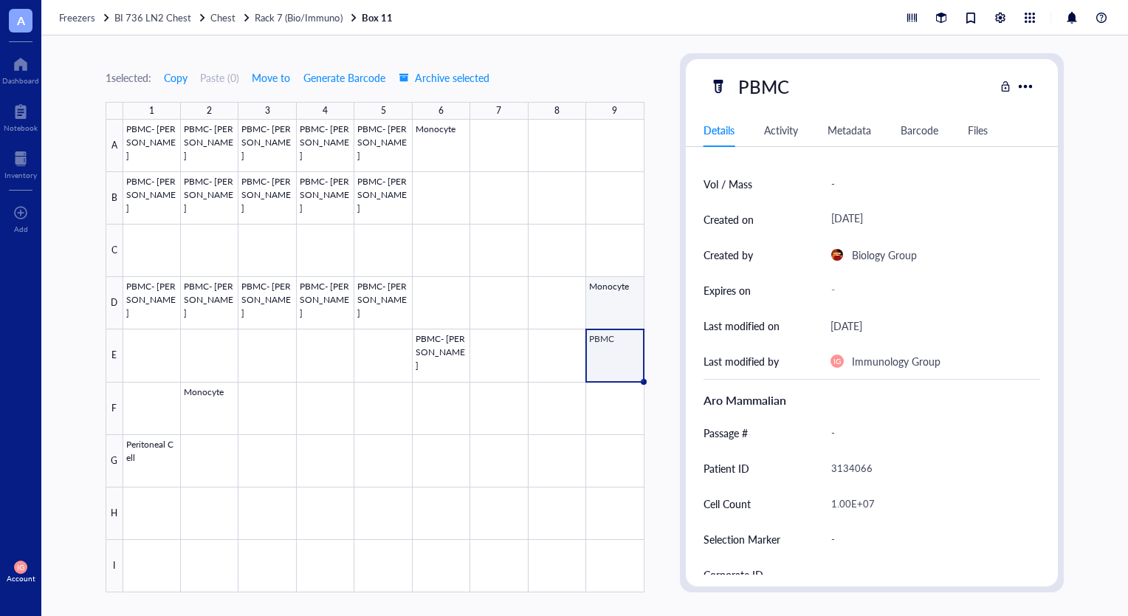
click at [614, 306] on div at bounding box center [383, 356] width 521 height 473
click at [829, 85] on div "Monocyte" at bounding box center [853, 86] width 286 height 31
click at [812, 85] on div "Monocyte" at bounding box center [778, 86] width 93 height 31
type input "M"
type input "PBMC"
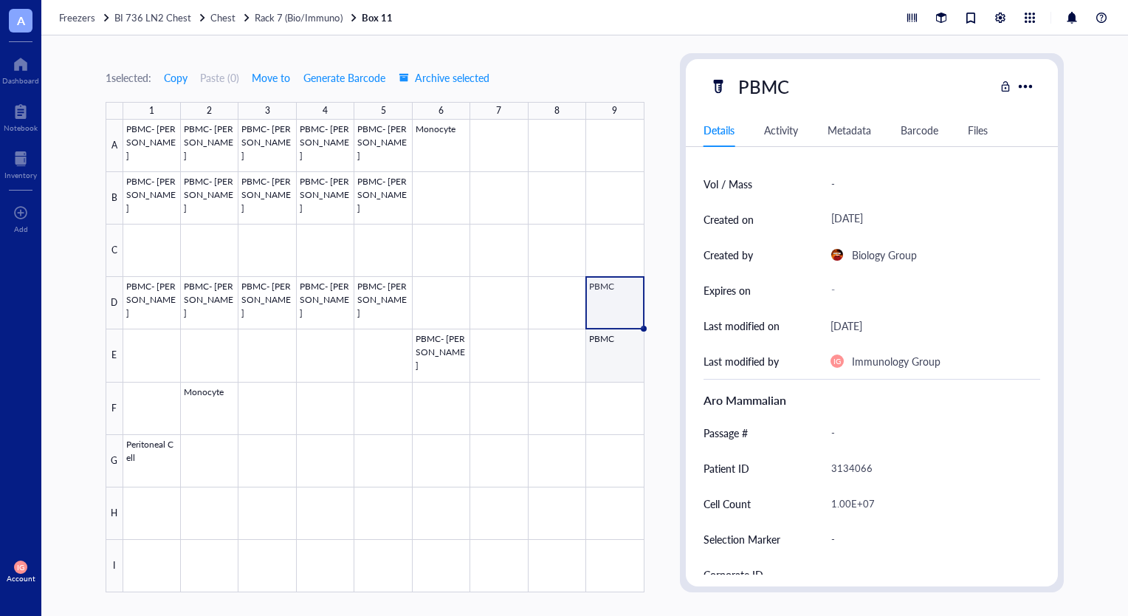
click at [611, 340] on div at bounding box center [383, 356] width 521 height 473
click at [619, 301] on div at bounding box center [383, 356] width 521 height 473
click at [443, 145] on div at bounding box center [383, 356] width 521 height 473
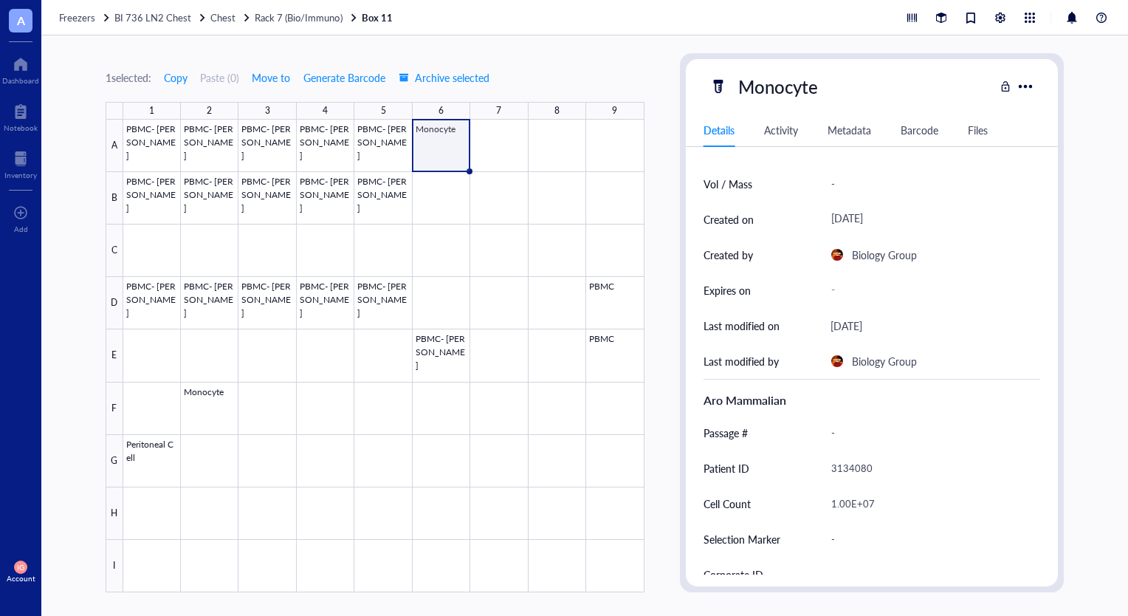
click at [823, 90] on div "Monocyte" at bounding box center [778, 86] width 93 height 31
type input "M"
type input "NHV PBMC"
click at [629, 306] on div at bounding box center [383, 356] width 521 height 473
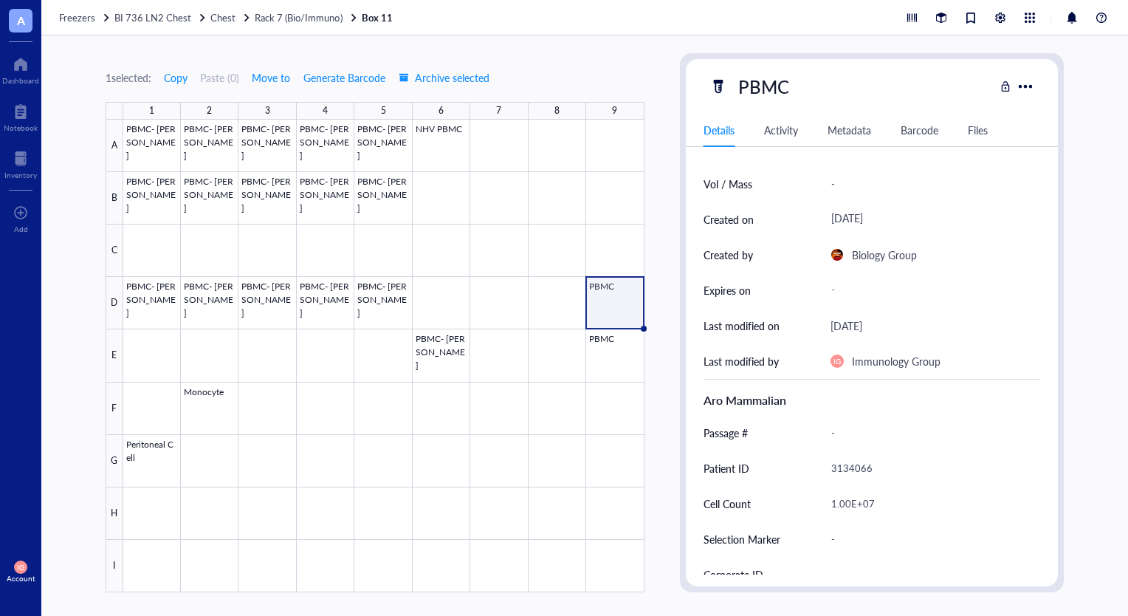
click at [745, 89] on div "PBMC" at bounding box center [764, 86] width 64 height 31
click at [744, 86] on input "PBMC" at bounding box center [763, 87] width 62 height 30
type input "NHV PBMC"
click at [619, 361] on div at bounding box center [383, 356] width 521 height 473
click at [745, 86] on div "PBMC" at bounding box center [764, 86] width 64 height 31
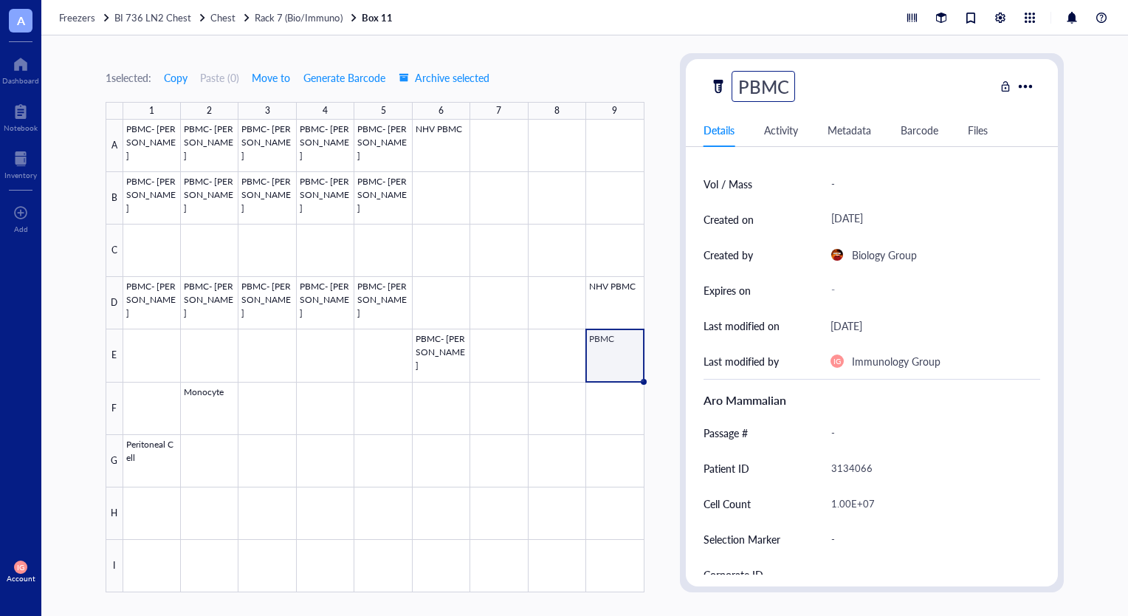
click at [745, 86] on input "PBMC" at bounding box center [763, 87] width 62 height 30
click at [742, 86] on input "PBMC" at bounding box center [763, 87] width 62 height 30
type input "NHV PBMC"
click at [611, 314] on div at bounding box center [383, 356] width 521 height 473
click at [620, 350] on div at bounding box center [383, 356] width 521 height 473
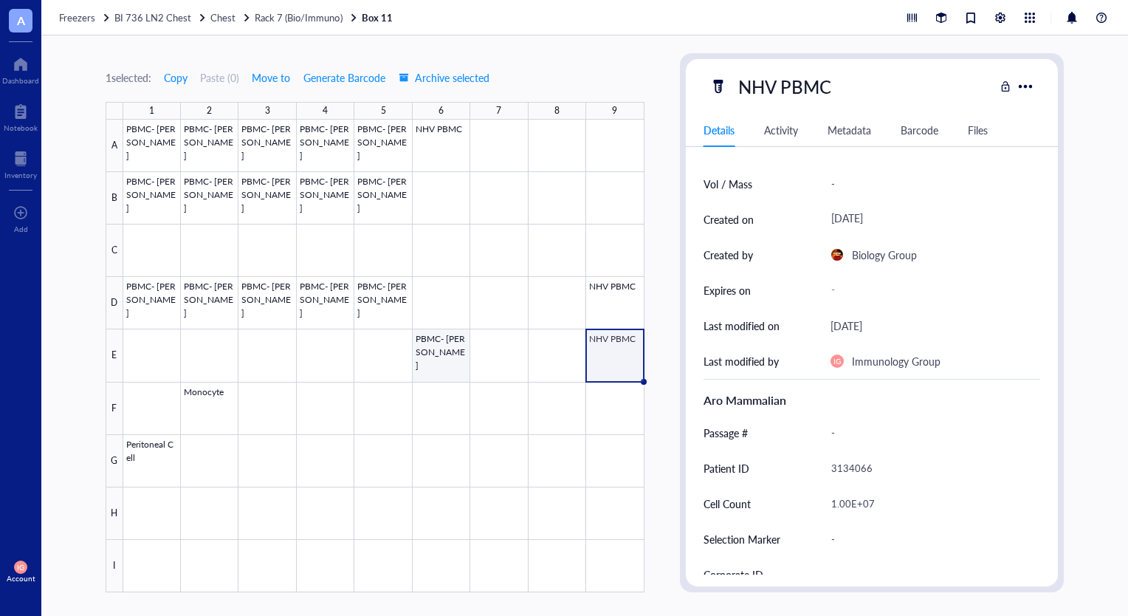
click at [439, 351] on div at bounding box center [383, 356] width 521 height 473
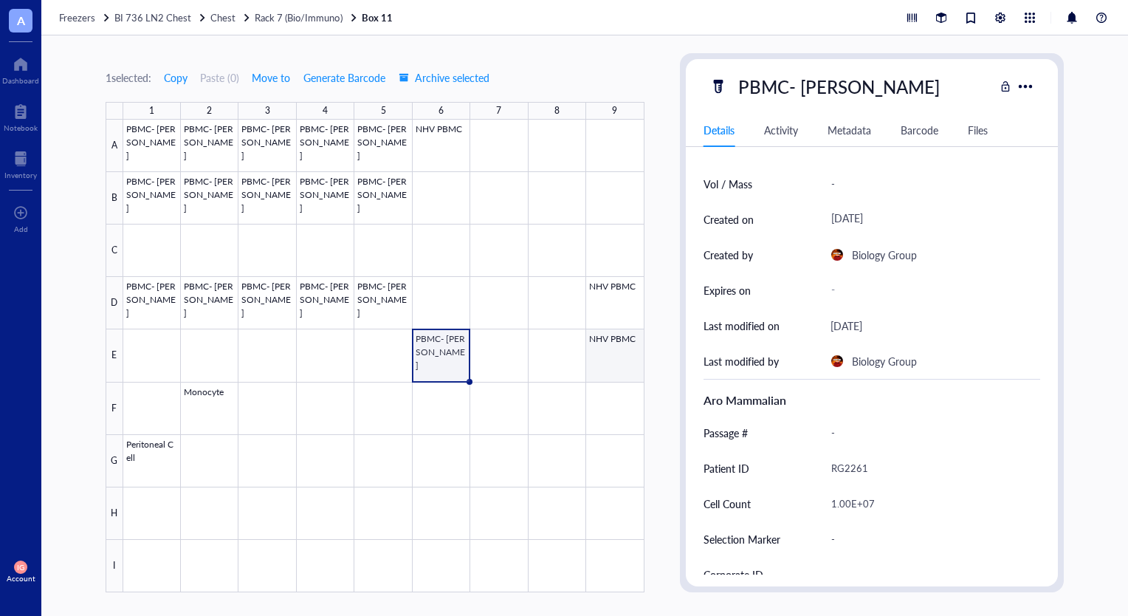
click at [602, 350] on div at bounding box center [383, 356] width 521 height 473
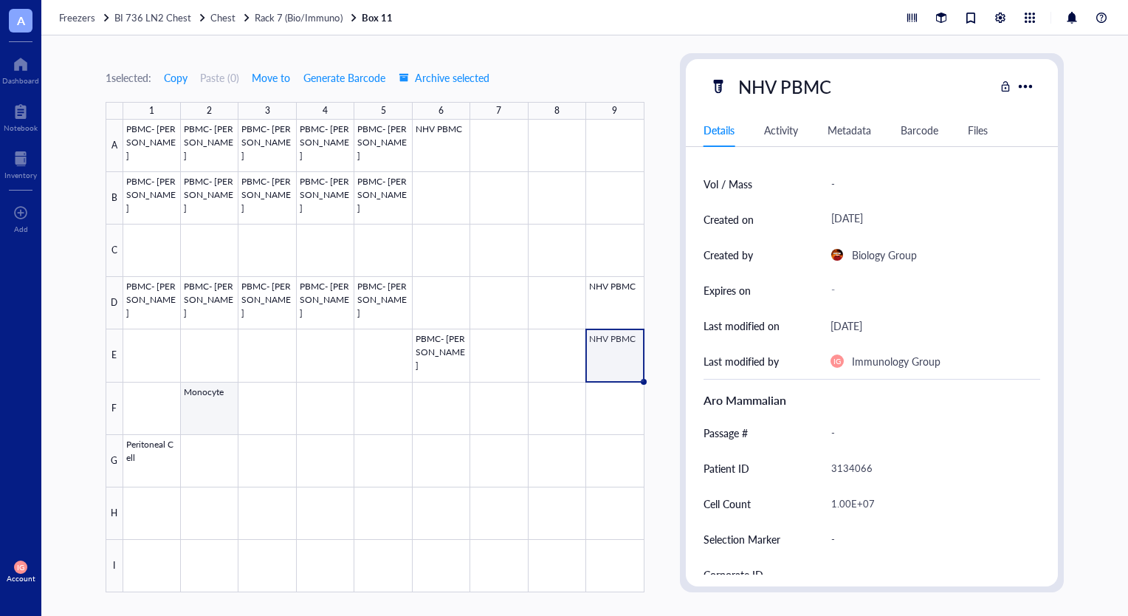
click at [200, 403] on div at bounding box center [383, 356] width 521 height 473
click at [614, 349] on div at bounding box center [383, 356] width 521 height 473
click at [617, 303] on div at bounding box center [383, 356] width 521 height 473
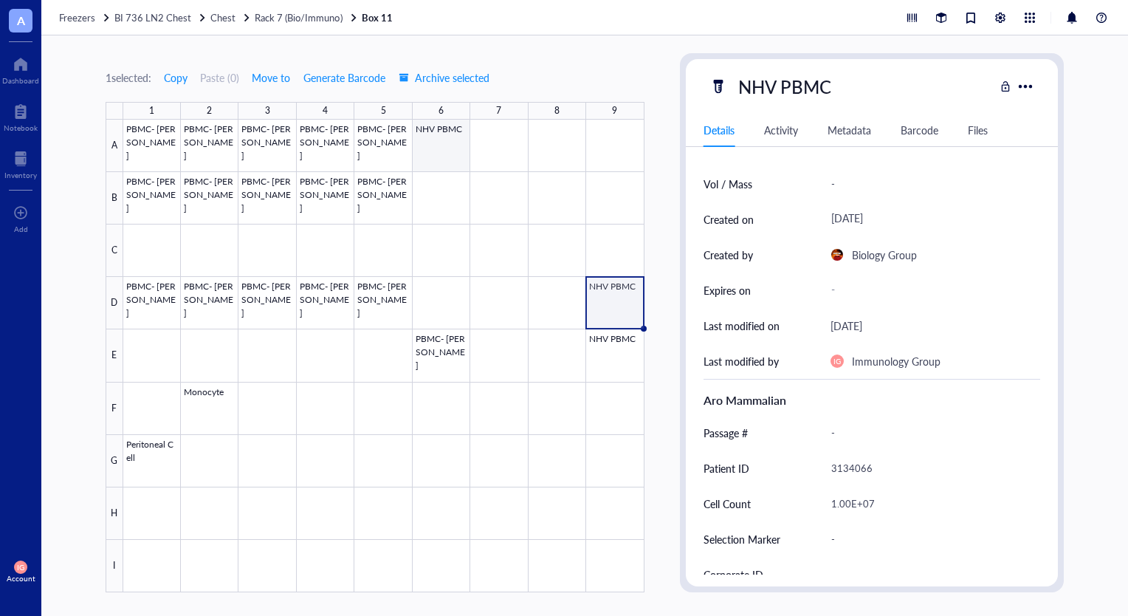
click at [425, 136] on div at bounding box center [383, 356] width 521 height 473
click at [611, 296] on div at bounding box center [383, 356] width 521 height 473
click at [608, 354] on div at bounding box center [383, 356] width 521 height 473
click at [632, 81] on div "1 selected: Copy Paste ( 0 ) Move to Generate Barcode Archive selected" at bounding box center [375, 77] width 539 height 13
click at [614, 299] on div at bounding box center [383, 356] width 521 height 473
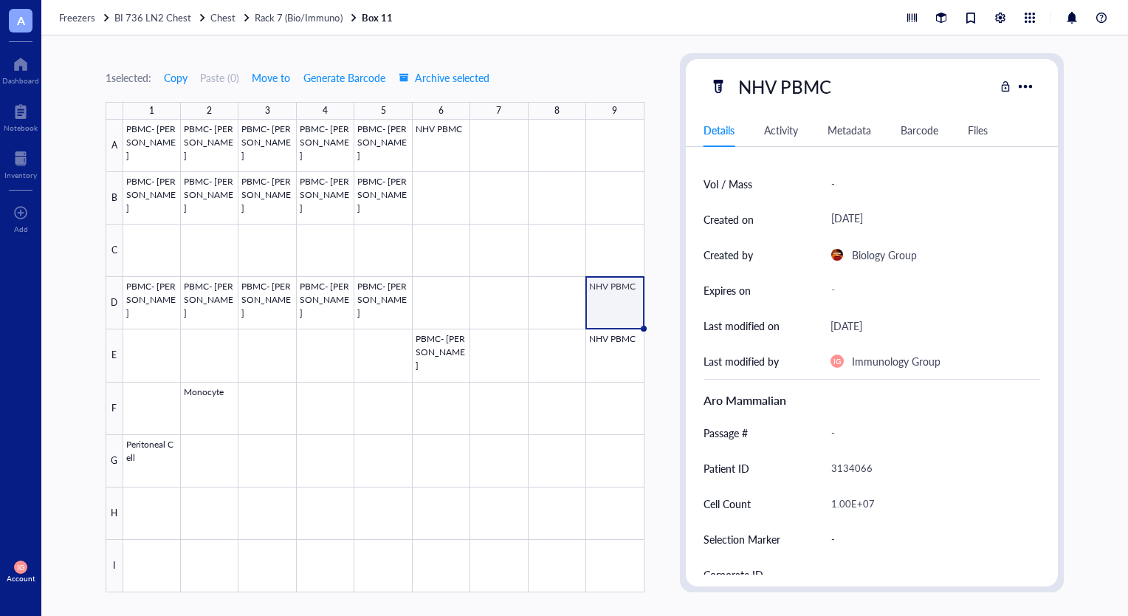
click at [651, 231] on div "1 selected: Copy Paste ( 0 ) Move to Generate Barcode Archive selected 1 2 3 4 …" at bounding box center [584, 325] width 1087 height 580
click at [653, 360] on div "1 selected: Copy Paste ( 0 ) Move to Generate Barcode Archive selected 1 2 3 4 …" at bounding box center [584, 325] width 1087 height 580
click at [659, 298] on div "1 selected: Copy Paste ( 0 ) Move to Generate Barcode Archive selected 1 2 3 4 …" at bounding box center [584, 325] width 1087 height 580
click at [631, 196] on div at bounding box center [383, 356] width 521 height 473
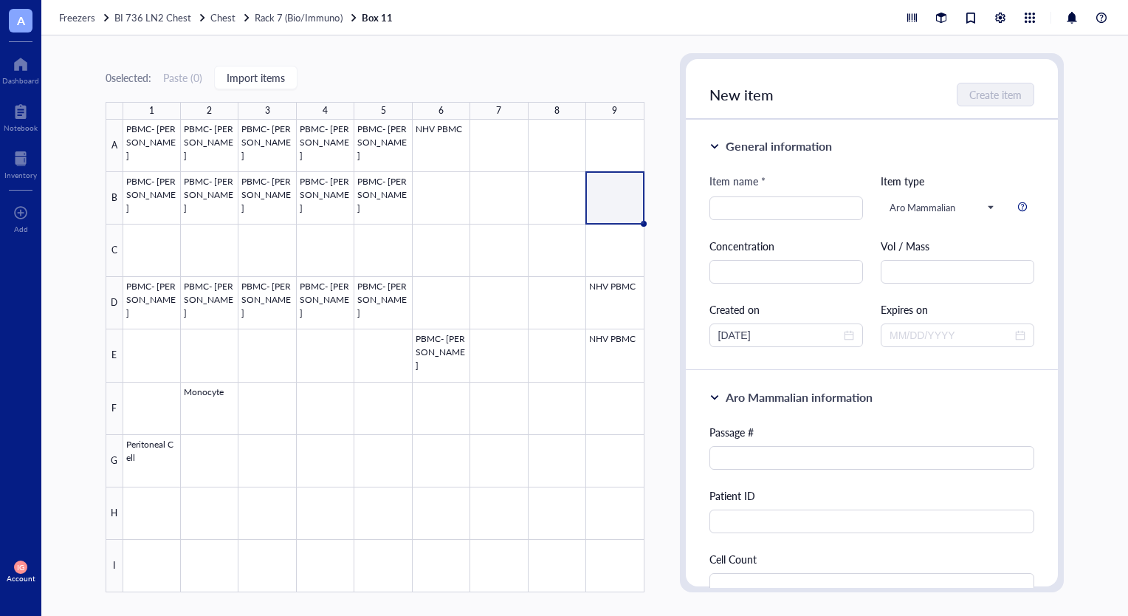
click at [656, 148] on div "0 selected: Paste ( 0 ) Import items 1 2 3 4 5 6 7 8 9 A B C D E F G H I PBMC- …" at bounding box center [584, 325] width 1087 height 580
click at [602, 72] on div "0 selected: Paste ( 0 ) Import items" at bounding box center [375, 77] width 539 height 13
click at [243, 21] on div at bounding box center [246, 18] width 10 height 10
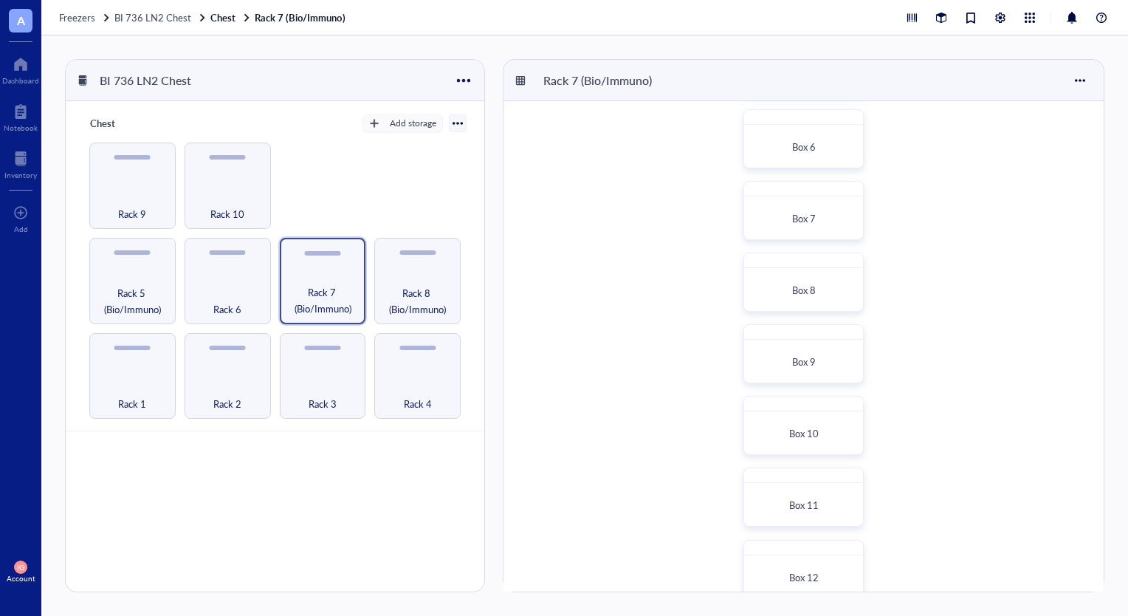
scroll to position [394, 0]
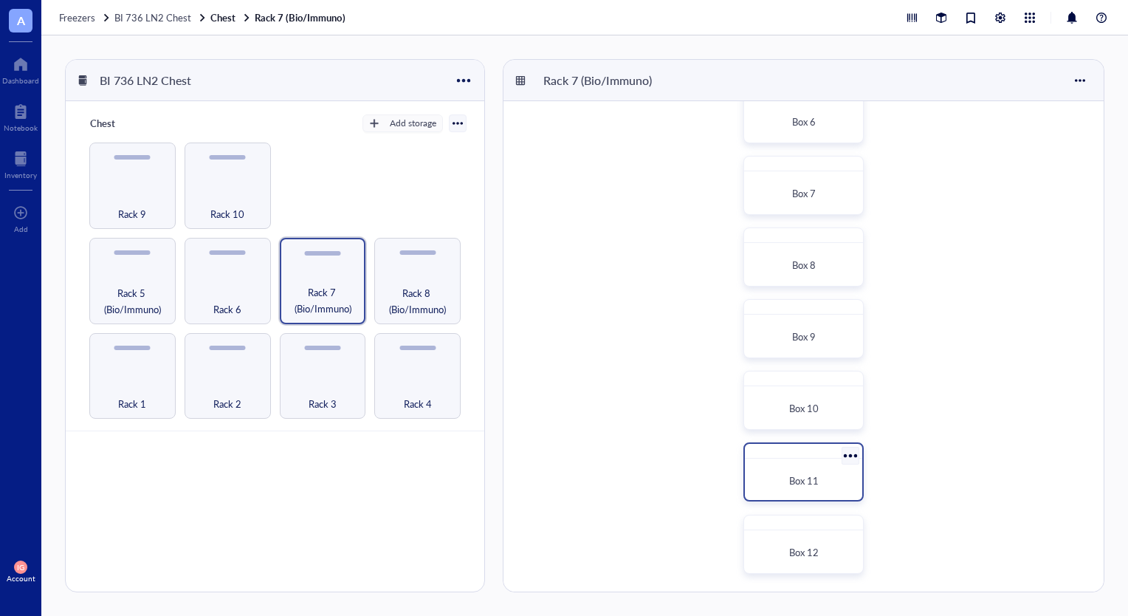
click at [797, 462] on div "Box 11" at bounding box center [804, 471] width 120 height 59
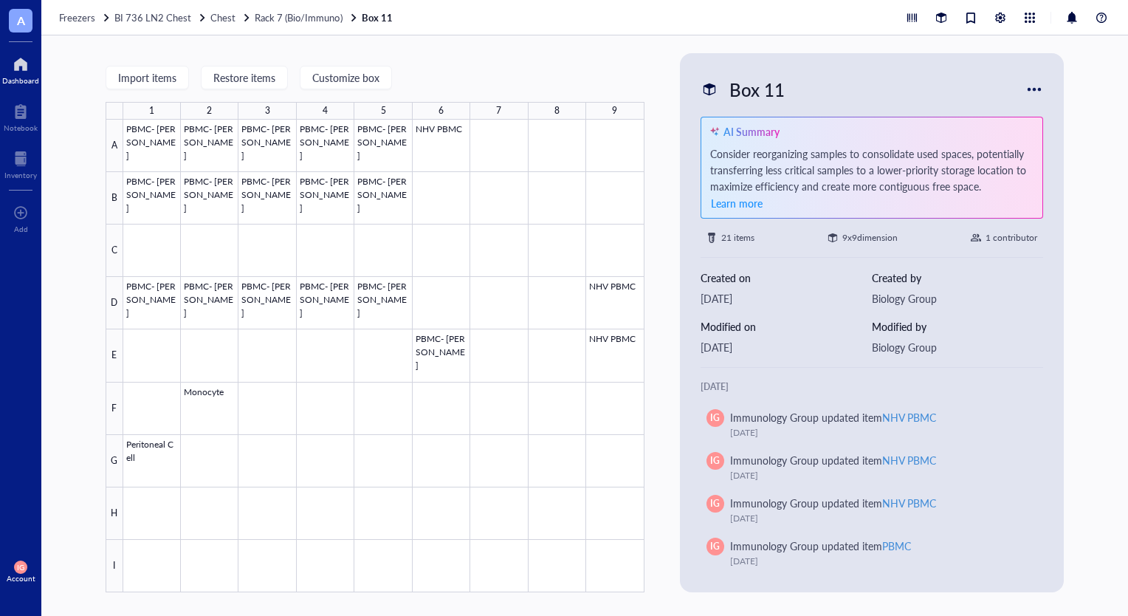
click at [25, 60] on div at bounding box center [20, 64] width 37 height 24
